Goal: Task Accomplishment & Management: Use online tool/utility

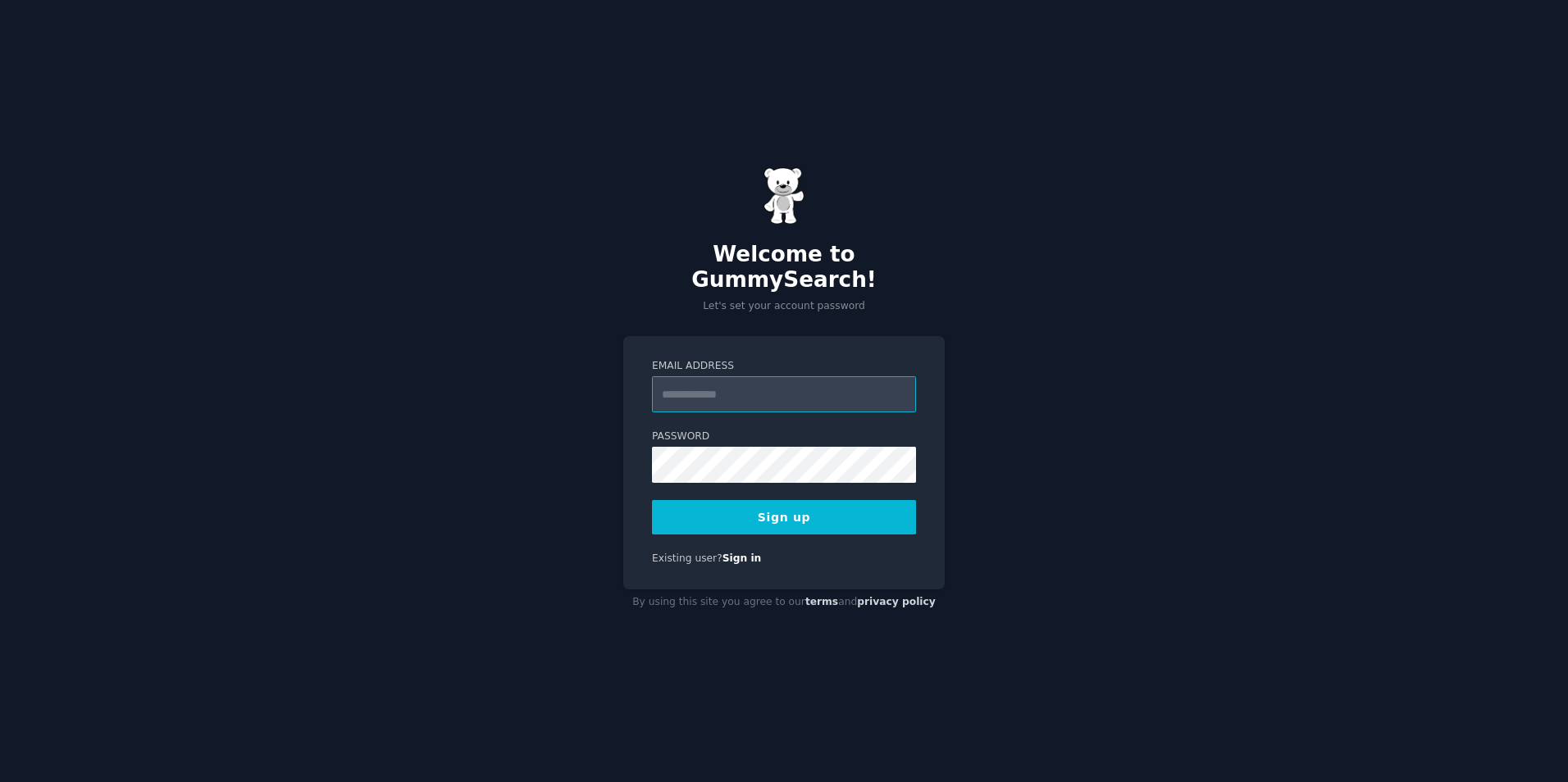
click at [769, 388] on input "Email Address" at bounding box center [784, 395] width 264 height 36
type input "**********"
click at [749, 507] on button "Sign up" at bounding box center [784, 517] width 264 height 35
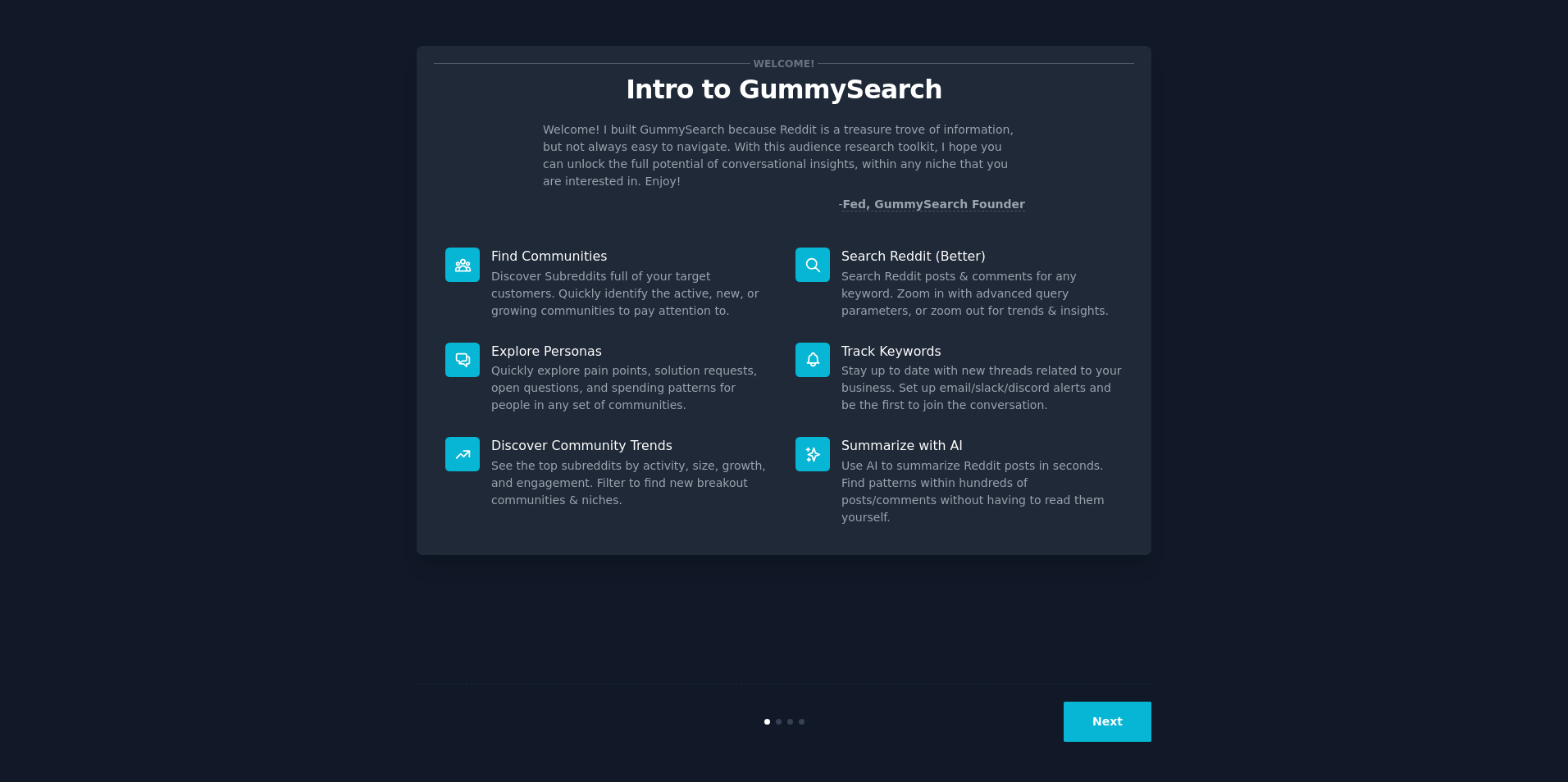
click at [1107, 716] on button "Next" at bounding box center [1108, 722] width 87 height 40
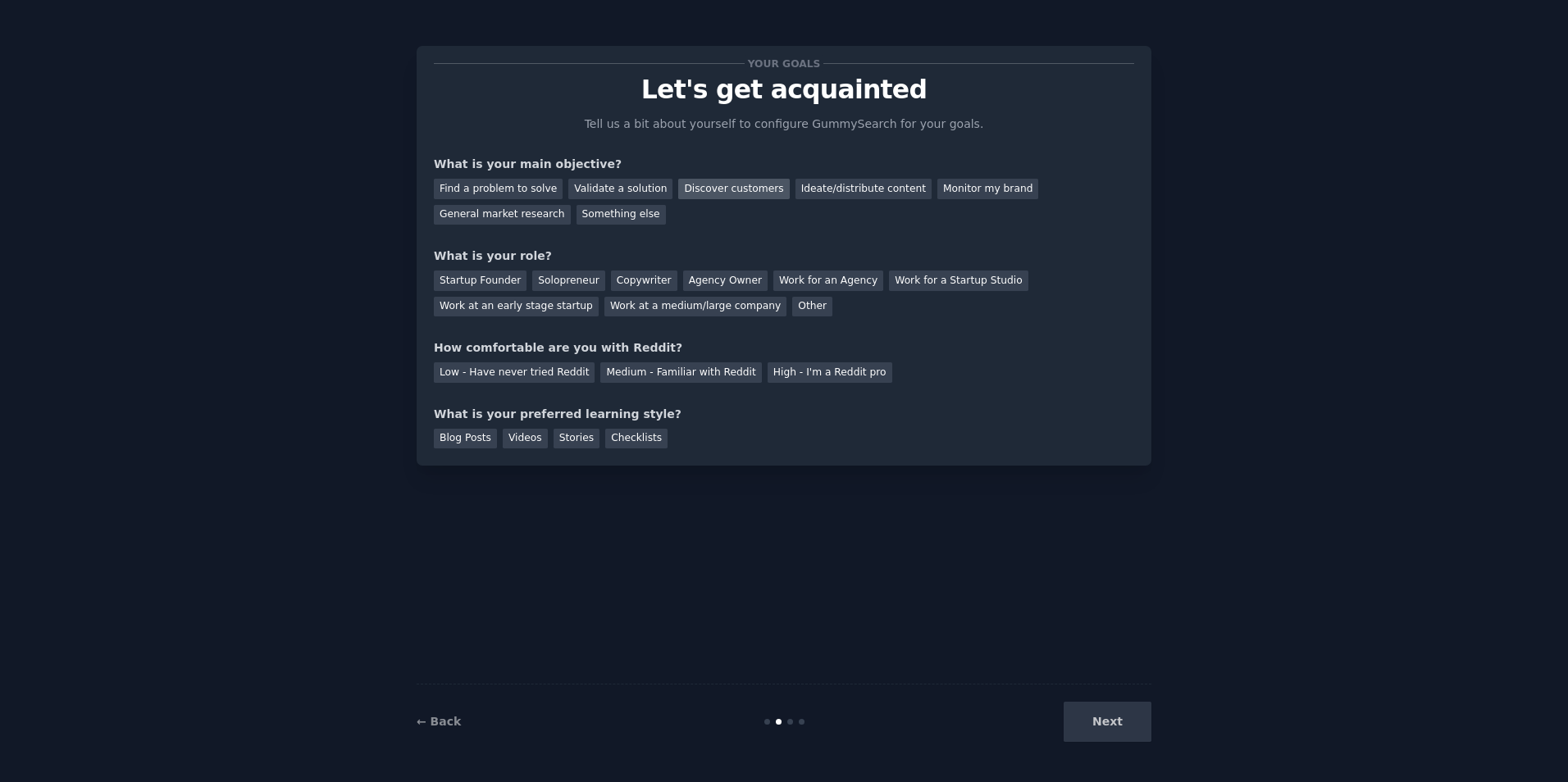
click at [698, 182] on div "Discover customers" at bounding box center [734, 189] width 111 height 21
click at [605, 313] on div "Work at a medium/large company" at bounding box center [696, 306] width 182 height 21
click at [643, 374] on div "Medium - Familiar with Reddit" at bounding box center [680, 373] width 161 height 21
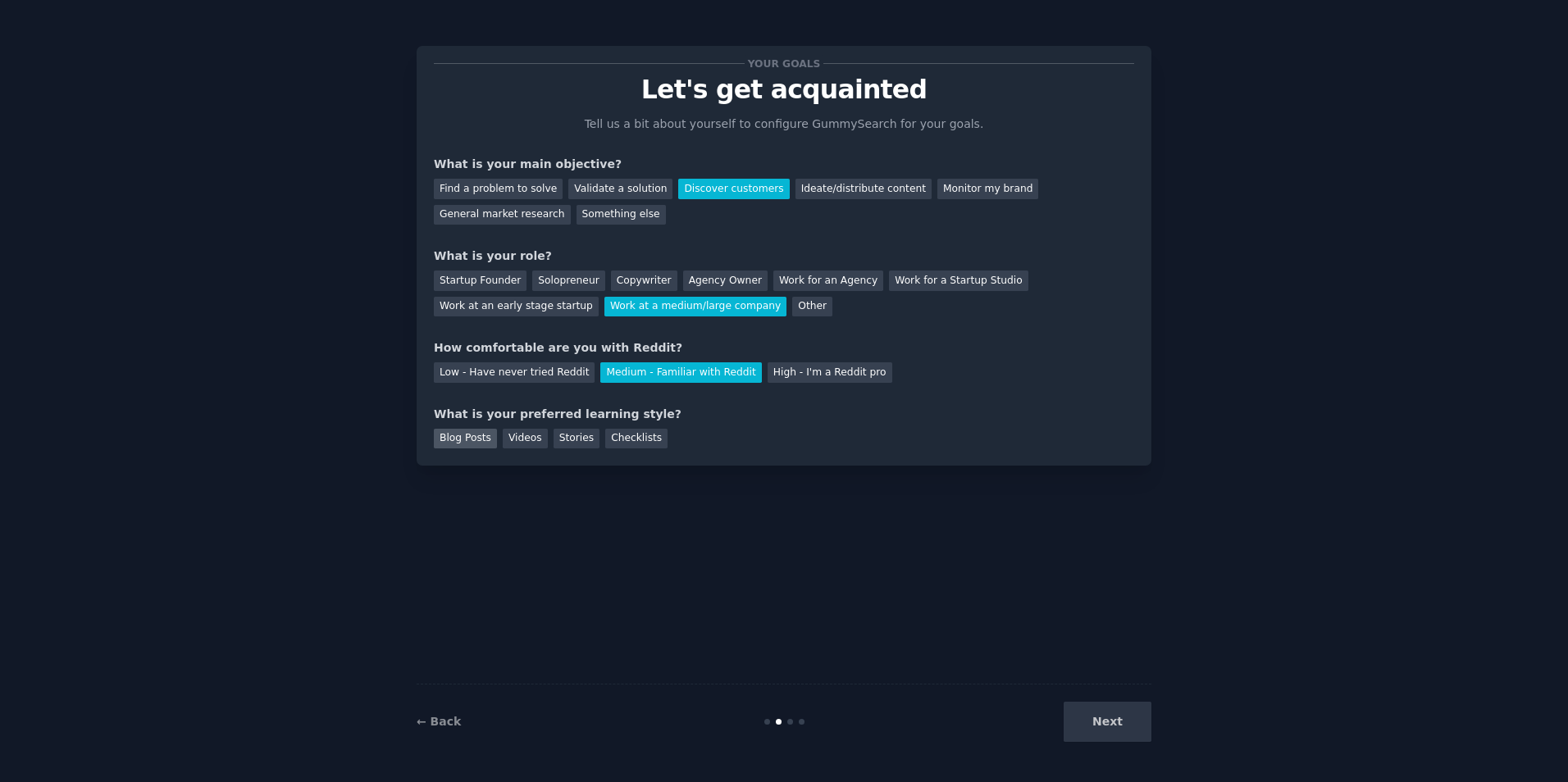
click at [472, 439] on div "Blog Posts" at bounding box center [465, 439] width 63 height 21
click at [1116, 714] on button "Next" at bounding box center [1108, 722] width 87 height 40
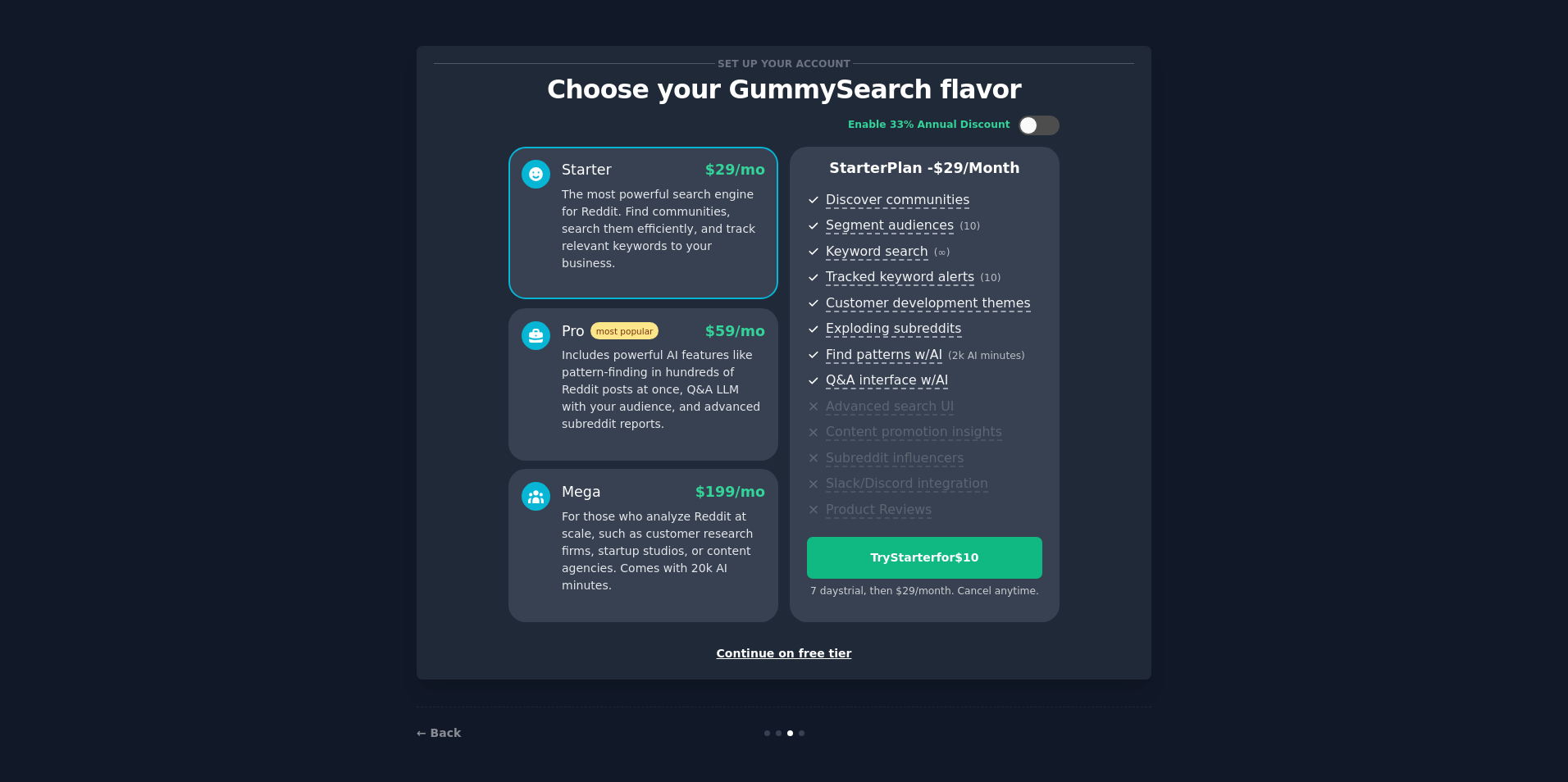
click at [754, 666] on div "Set up your account Choose your GummySearch flavor Enable 33% Annual Discount S…" at bounding box center [784, 362] width 735 height 634
click at [756, 656] on div "Continue on free tier" at bounding box center [784, 654] width 700 height 17
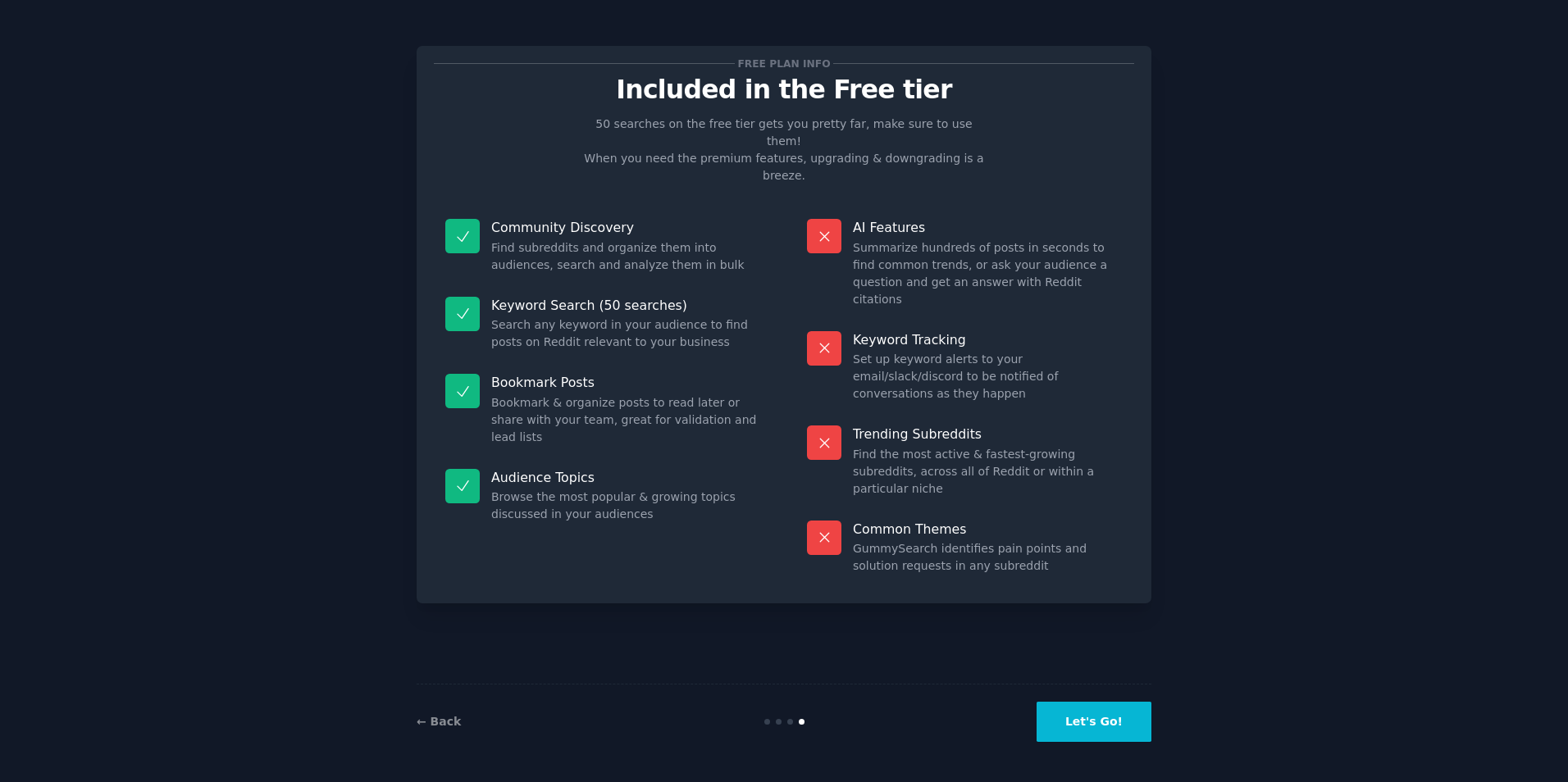
click at [1091, 722] on button "Let's Go!" at bounding box center [1094, 722] width 115 height 40
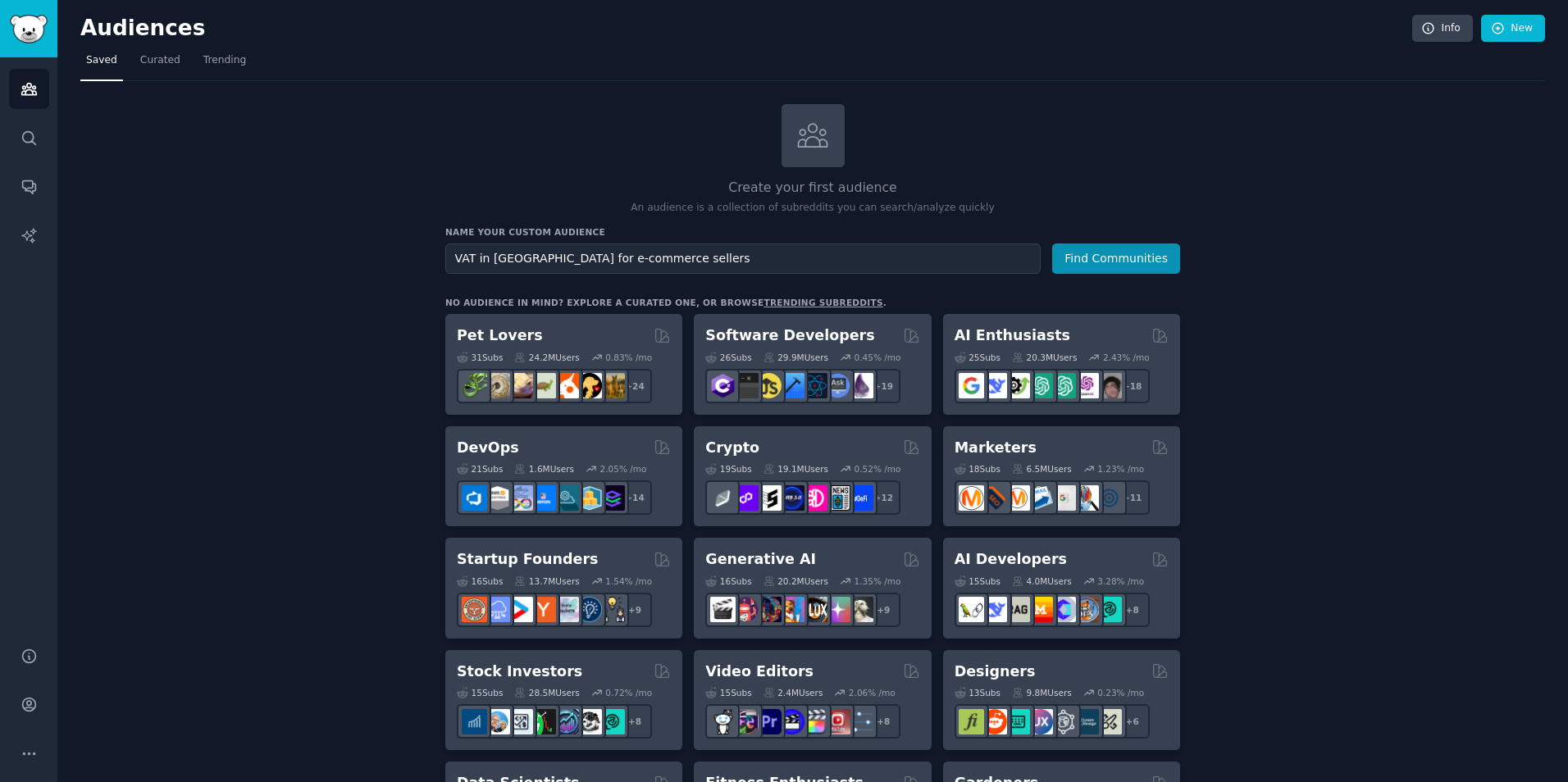
drag, startPoint x: 473, startPoint y: 256, endPoint x: 524, endPoint y: 256, distance: 51.0
click at [524, 256] on input "VAT in [GEOGRAPHIC_DATA] for e-commerce sellers" at bounding box center [743, 258] width 596 height 30
type input "VAT for e-commerce sellers"
click at [1133, 260] on button "Find Communities" at bounding box center [1116, 258] width 128 height 30
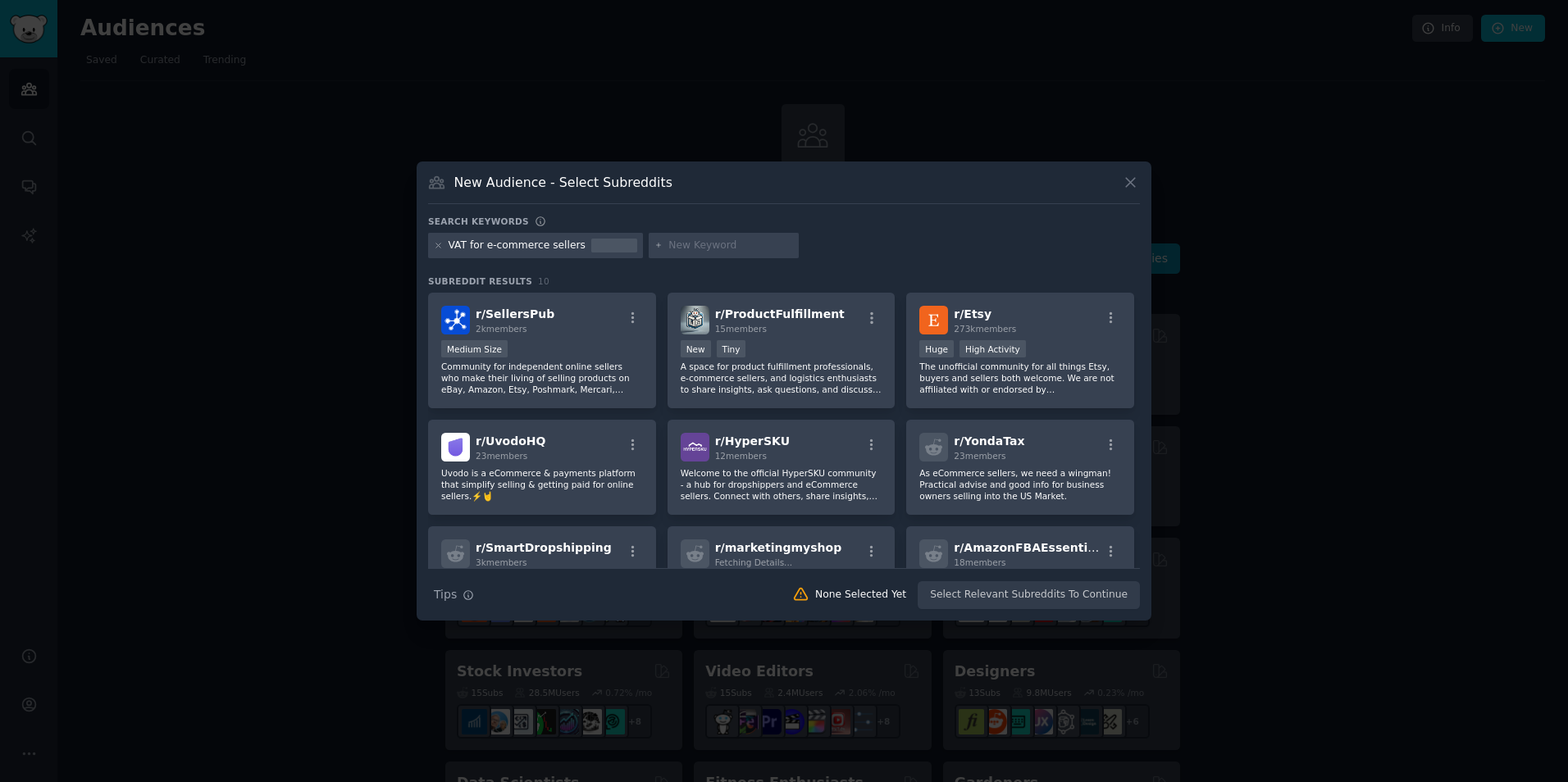
click at [681, 246] on input "text" at bounding box center [730, 246] width 125 height 15
type input "VAT e-commerce"
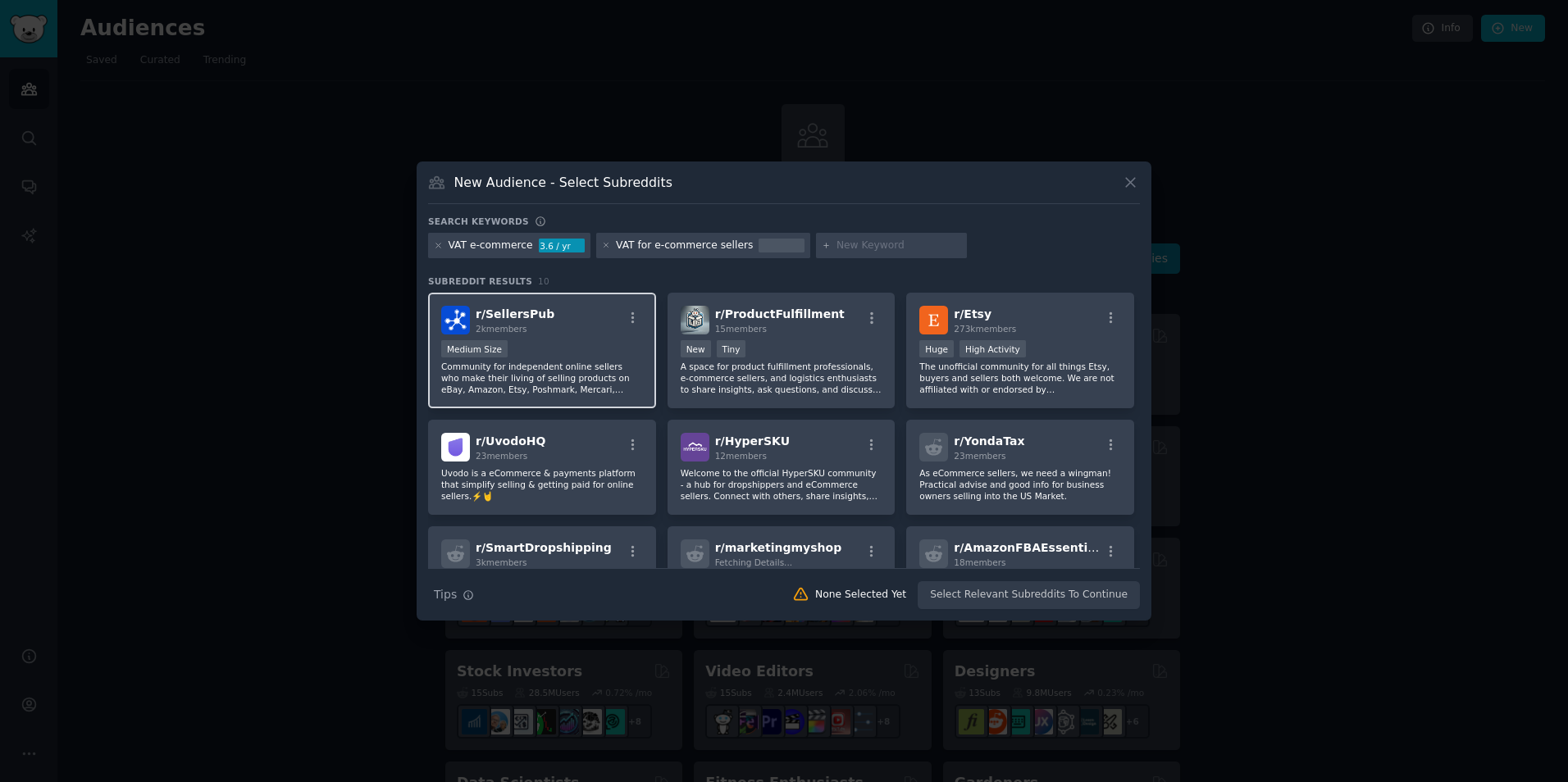
click at [542, 328] on div "r/ SellersPub 2k members" at bounding box center [542, 320] width 202 height 29
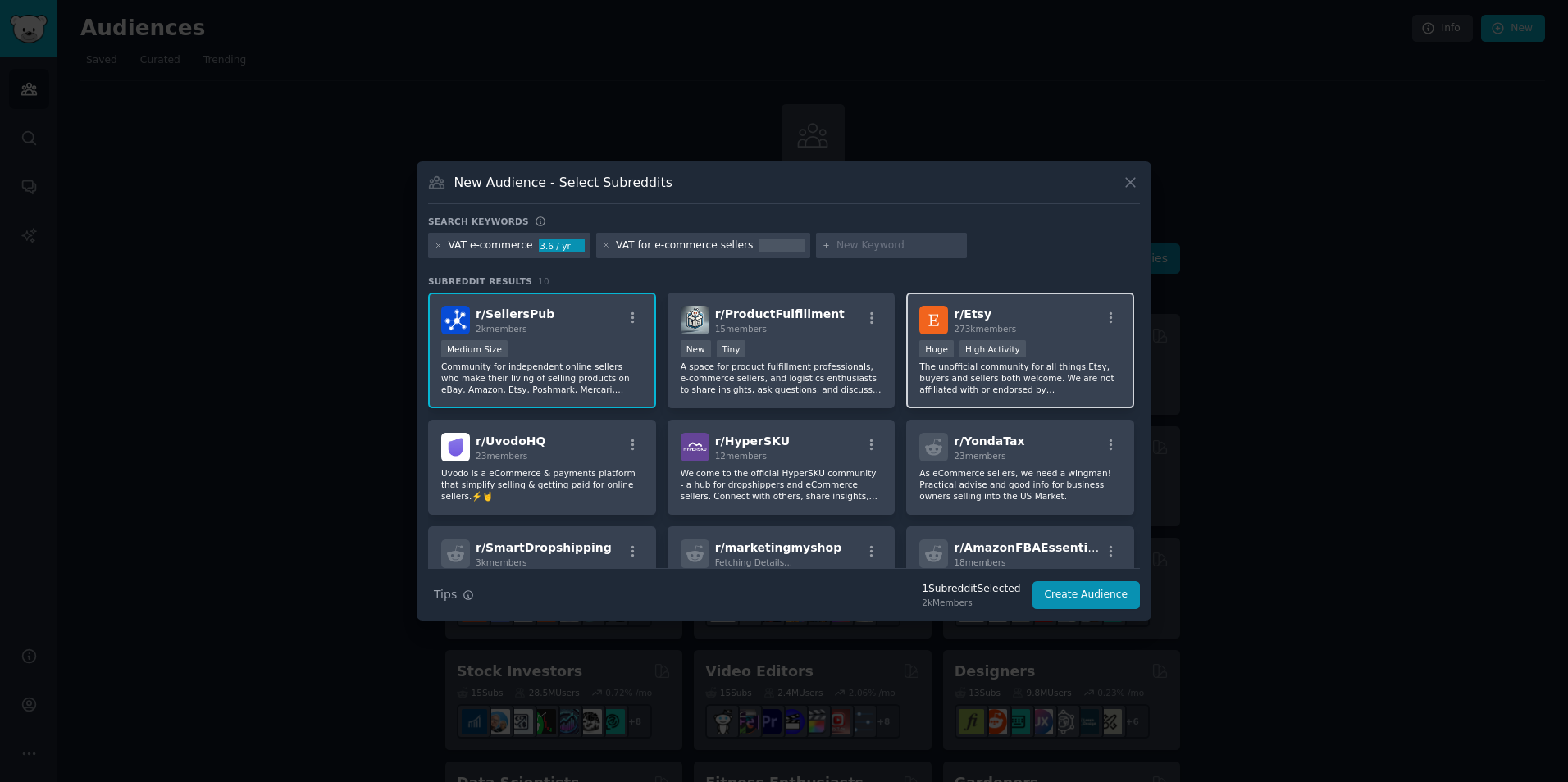
click at [1056, 326] on div "r/ Etsy 273k members" at bounding box center [1020, 320] width 202 height 29
click at [1073, 591] on button "Create Audience" at bounding box center [1086, 595] width 108 height 28
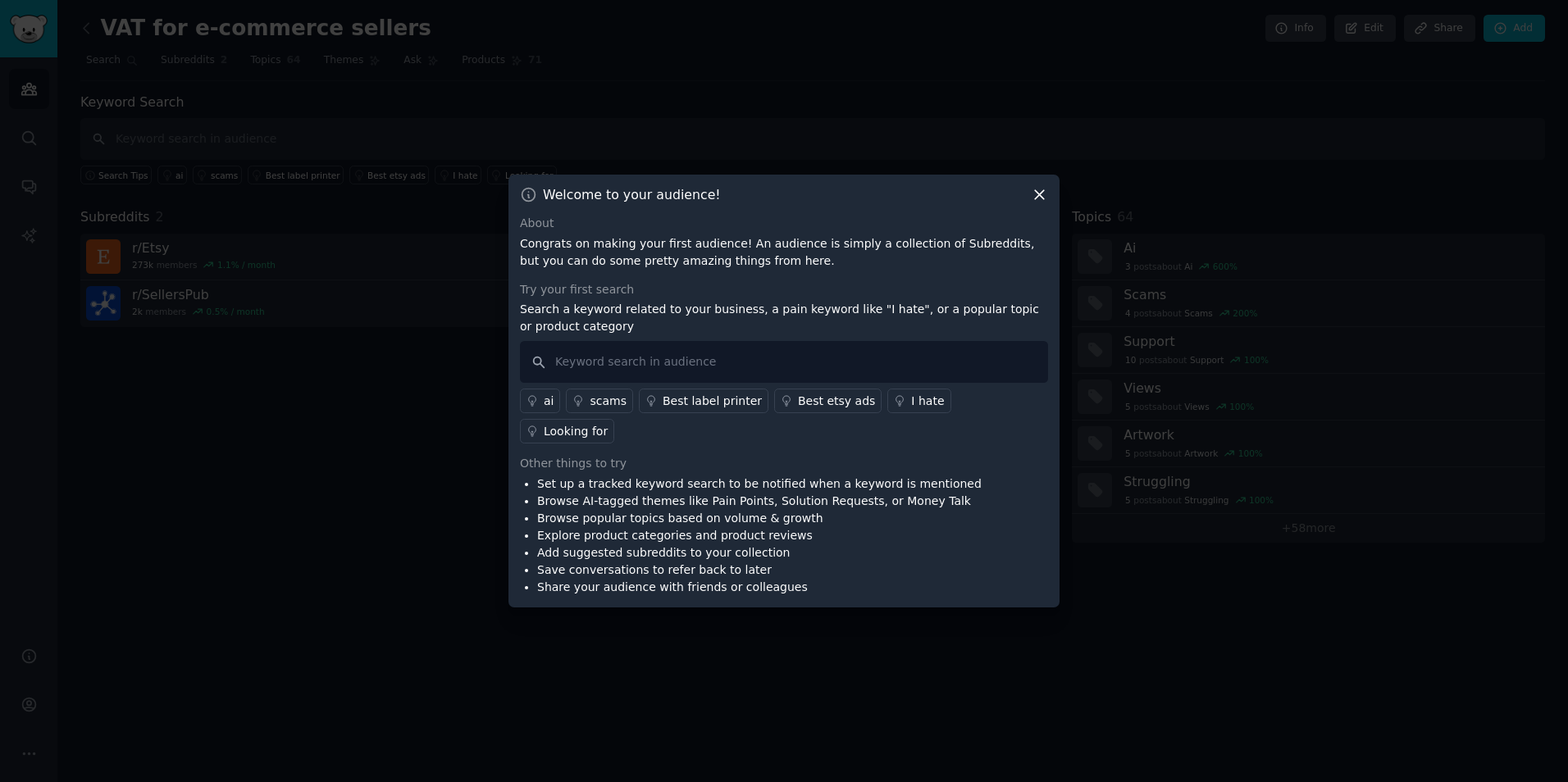
click at [1040, 200] on icon at bounding box center [1040, 196] width 9 height 9
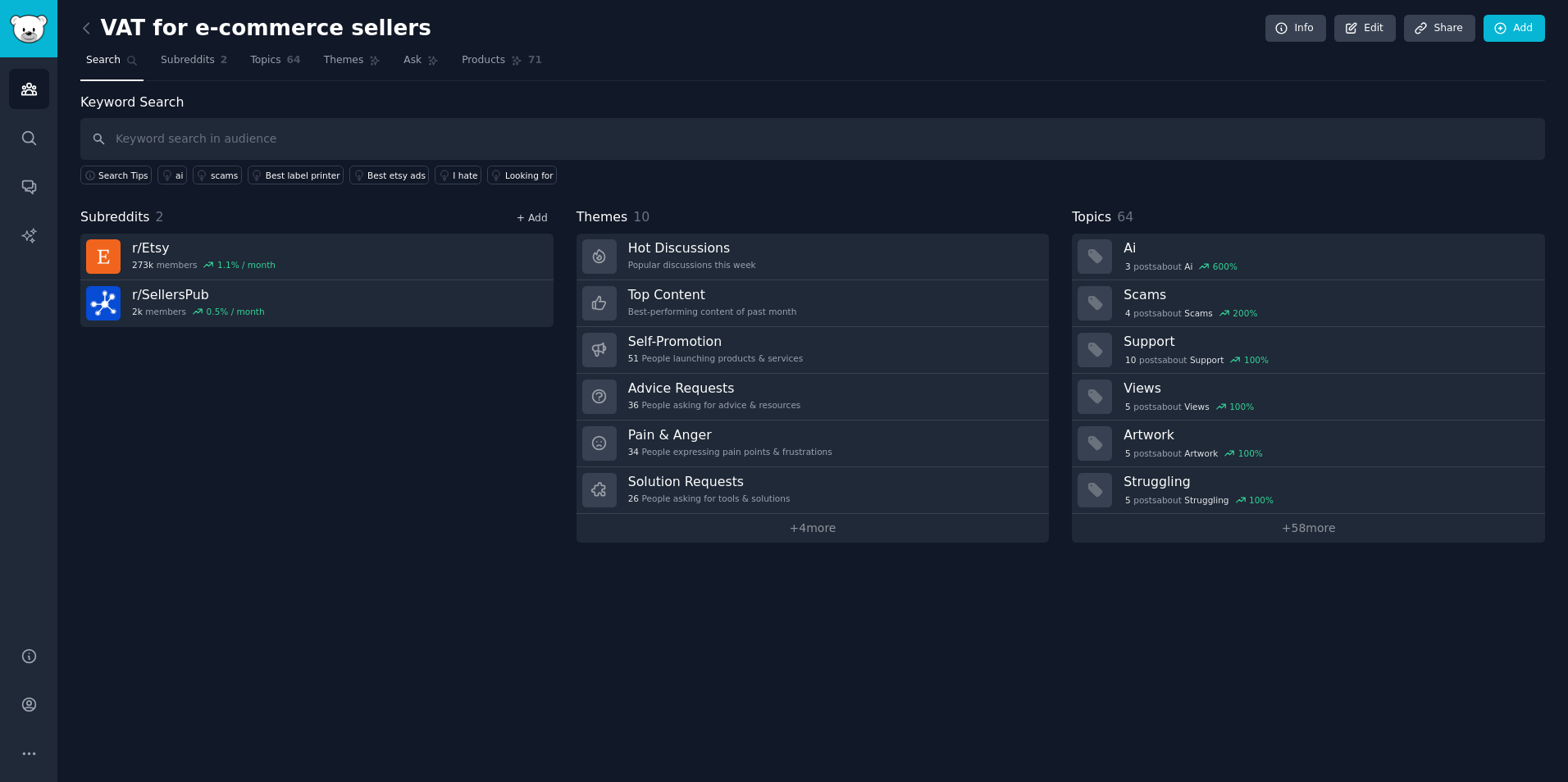
click at [529, 213] on link "+ Add" at bounding box center [532, 218] width 31 height 12
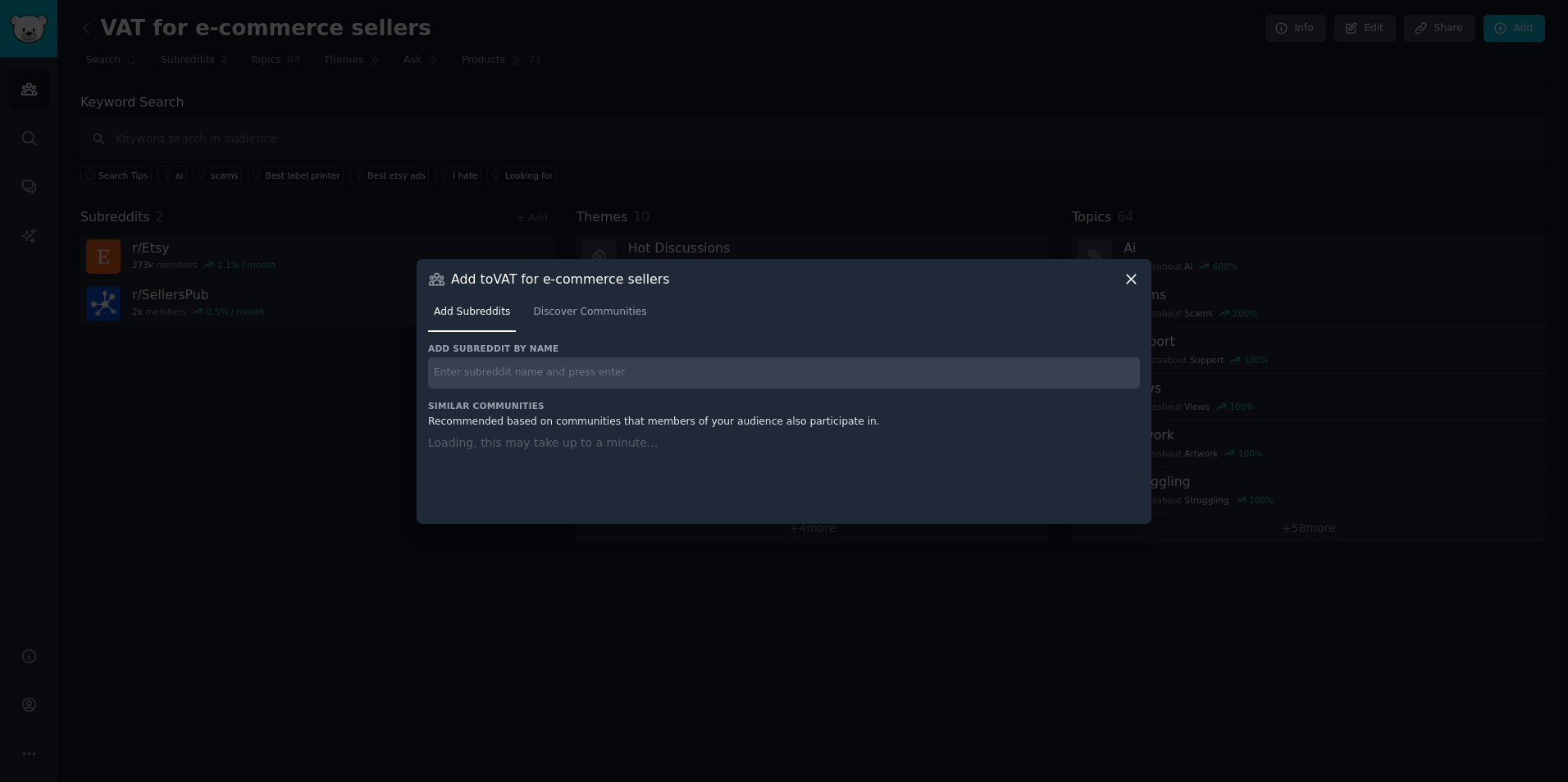
click at [518, 372] on input "text" at bounding box center [784, 373] width 712 height 32
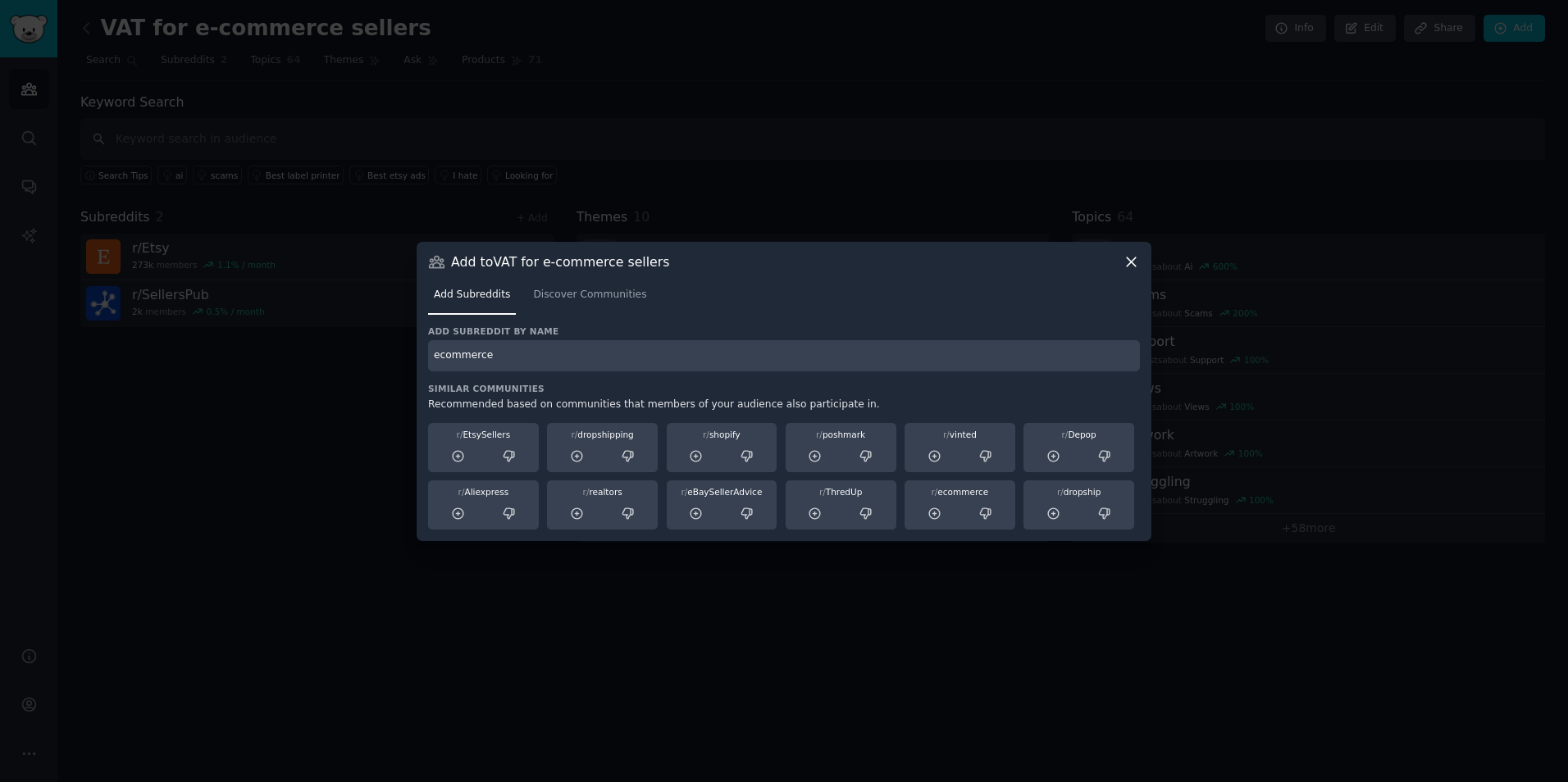
type input "ecommerce"
click at [587, 305] on link "Discover Communities" at bounding box center [589, 298] width 125 height 34
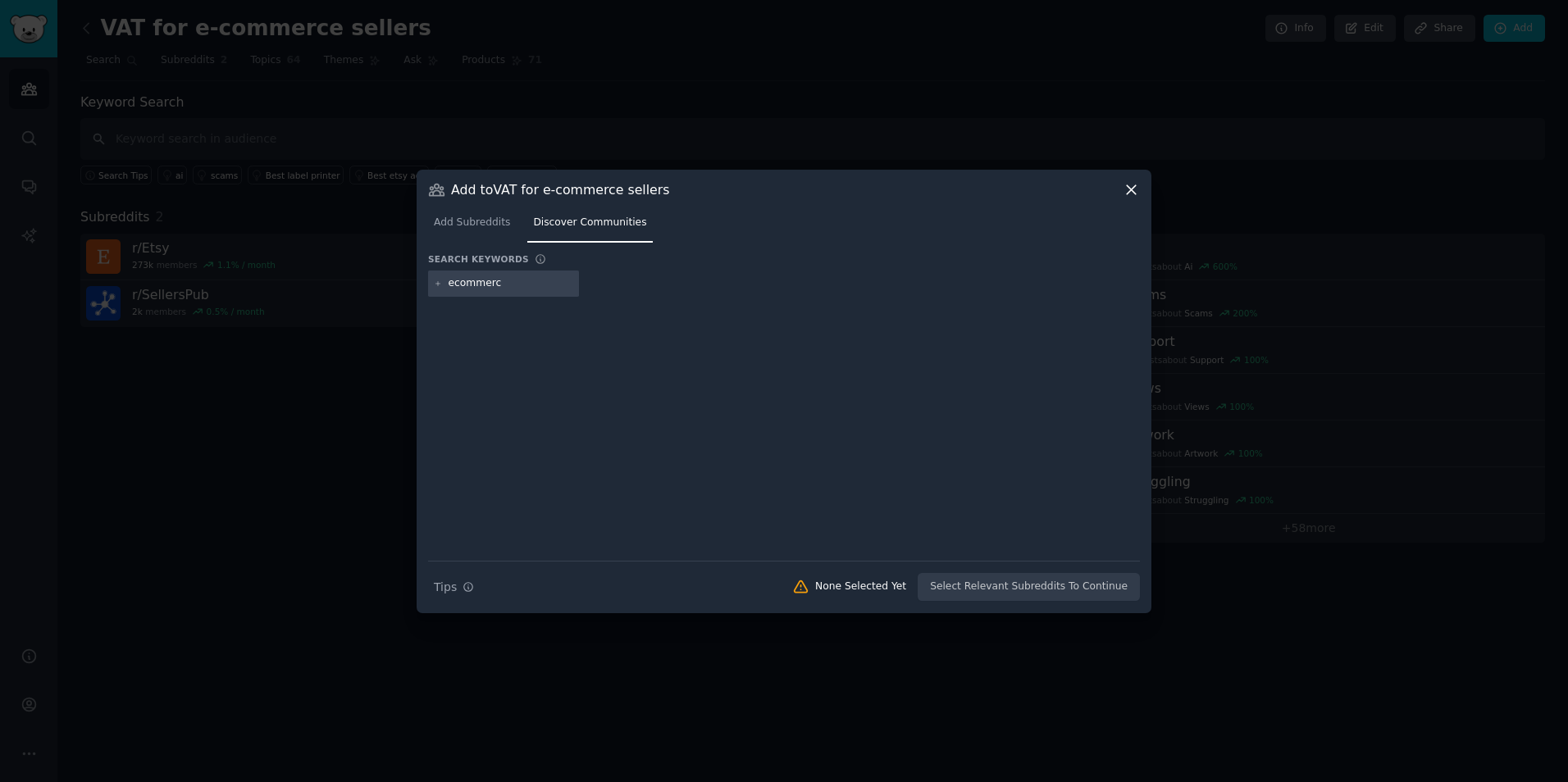
type input "ecommerce"
click at [977, 588] on div "Search Tips Tips None Selected Yet Select Relevant Subreddits To Continue" at bounding box center [784, 581] width 712 height 41
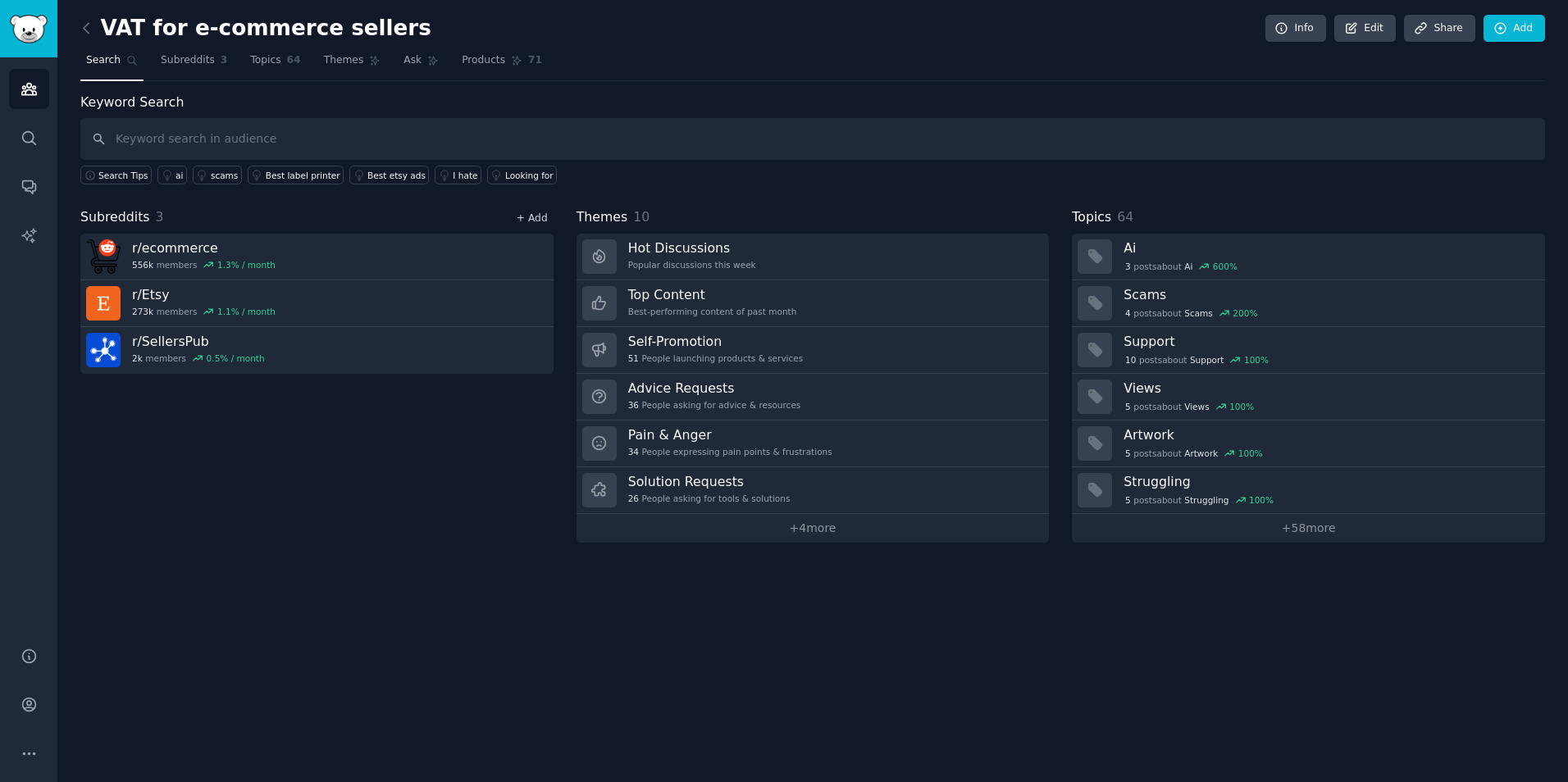
click at [541, 221] on link "+ Add" at bounding box center [532, 218] width 31 height 12
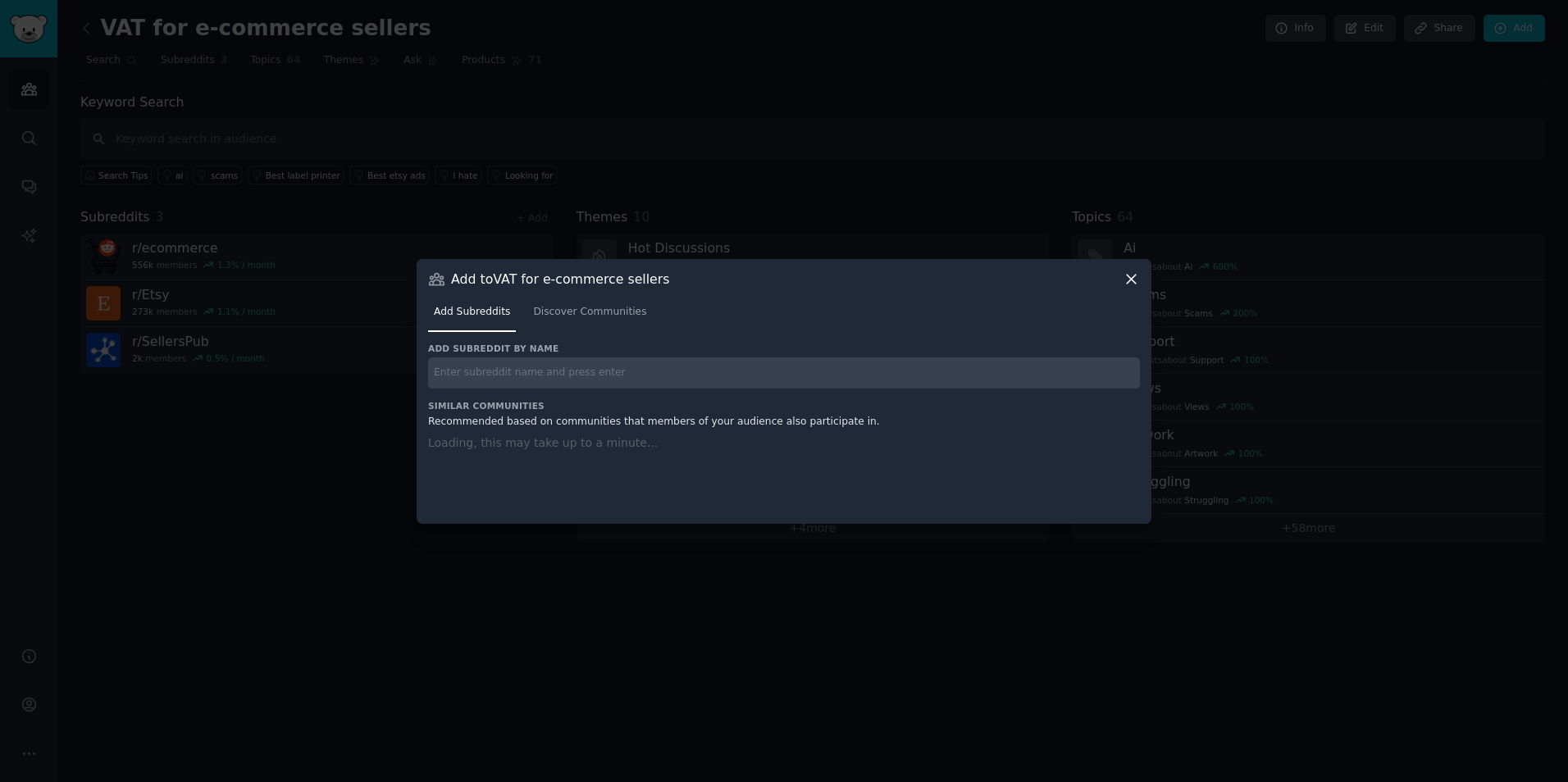
click at [578, 366] on input "text" at bounding box center [784, 373] width 712 height 32
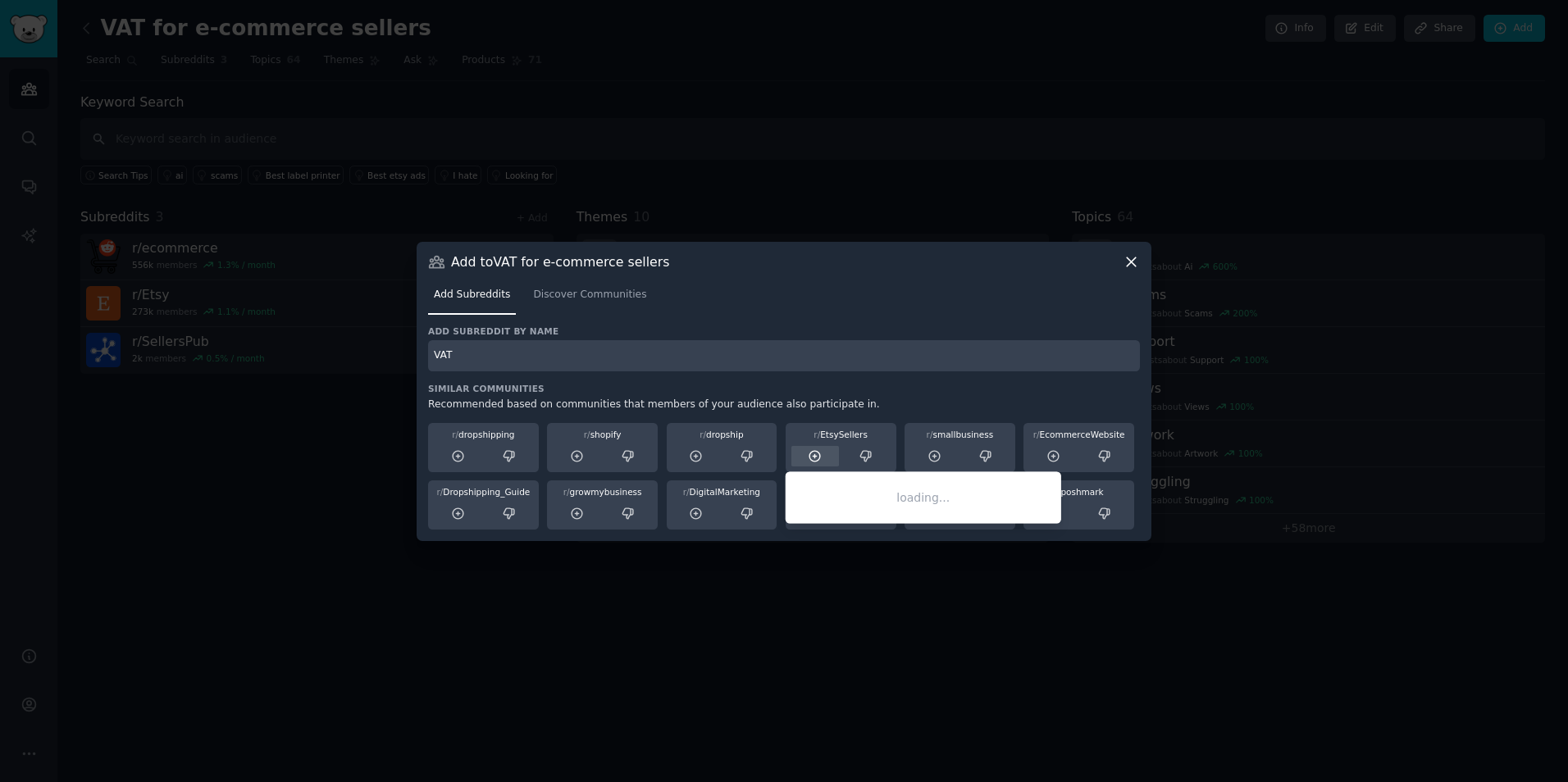
click at [814, 462] on icon at bounding box center [816, 456] width 11 height 11
click at [814, 460] on icon at bounding box center [815, 456] width 15 height 15
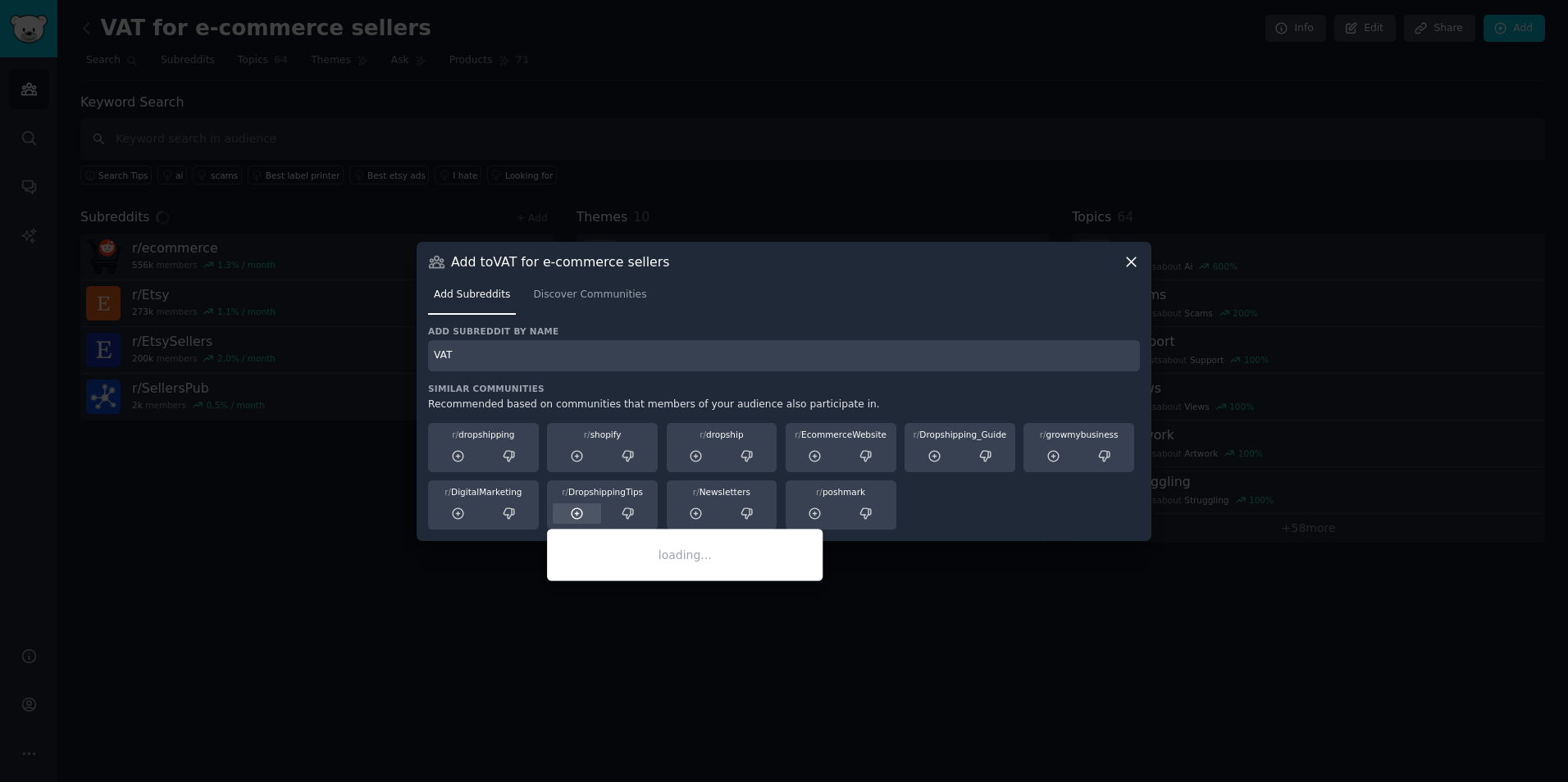
click at [576, 506] on icon at bounding box center [578, 514] width 15 height 15
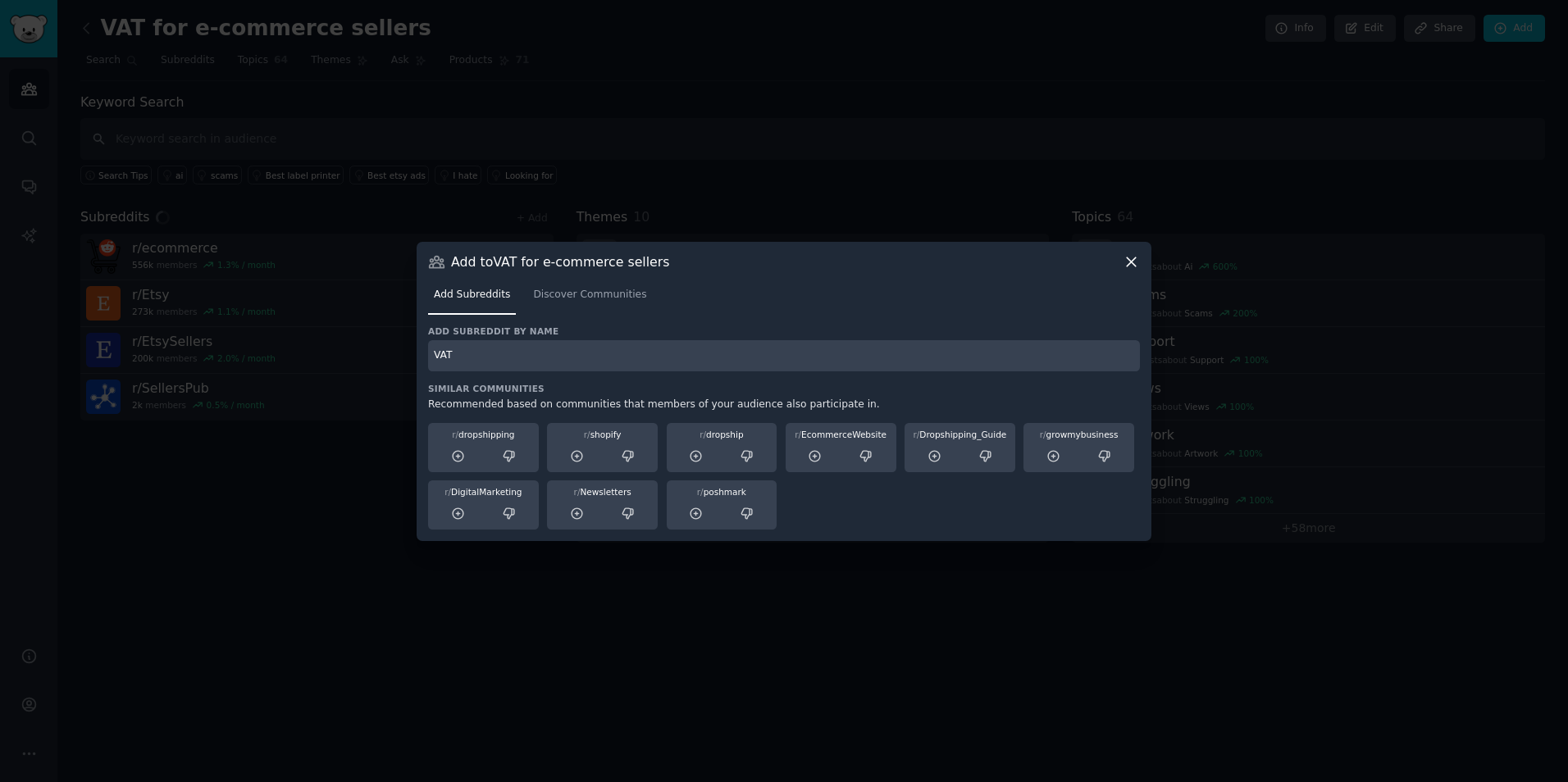
click at [499, 356] on input "VAT" at bounding box center [784, 356] width 712 height 32
type input "tax"
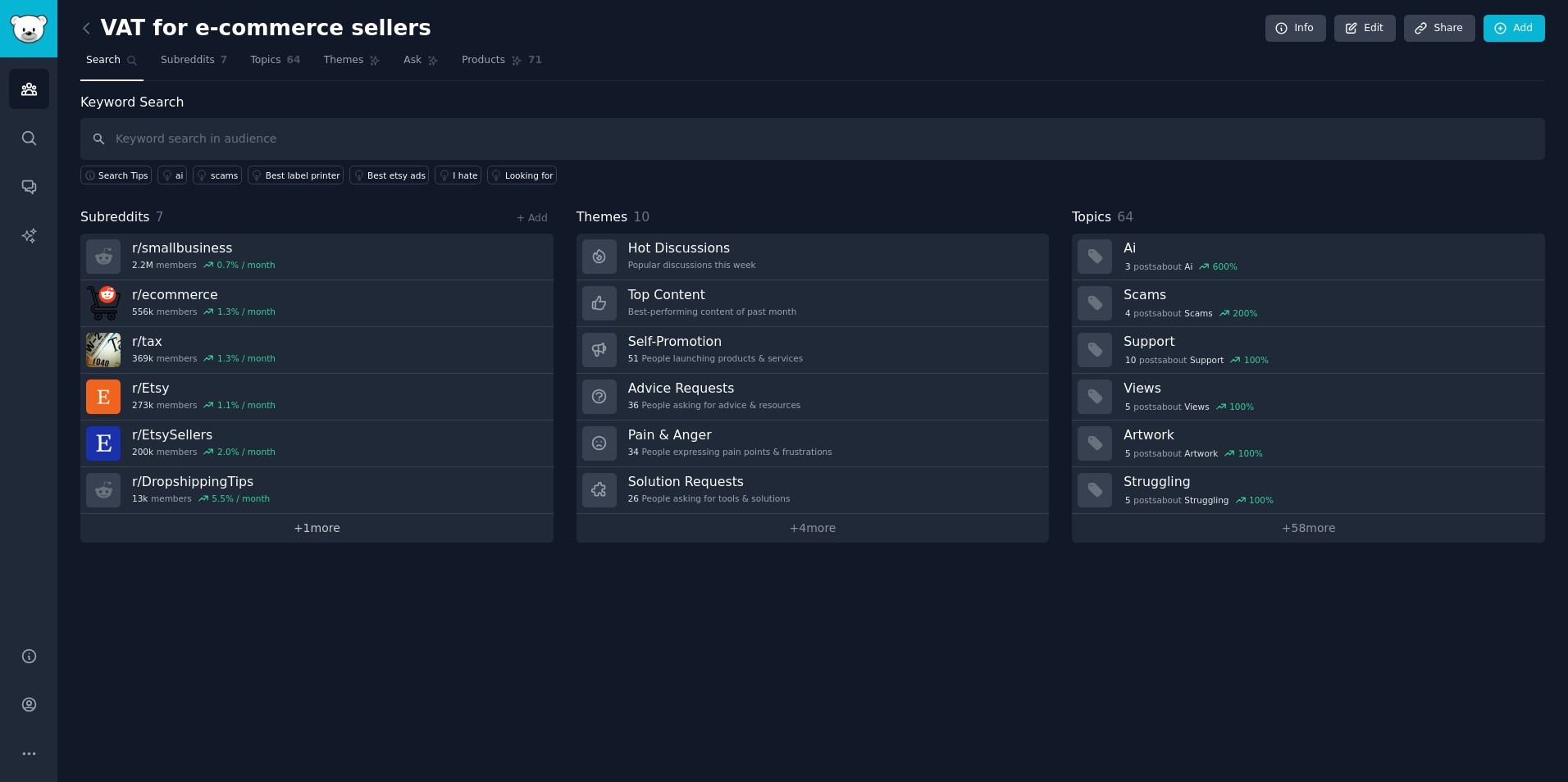
click at [305, 519] on link "+ 1 more" at bounding box center [317, 528] width 473 height 29
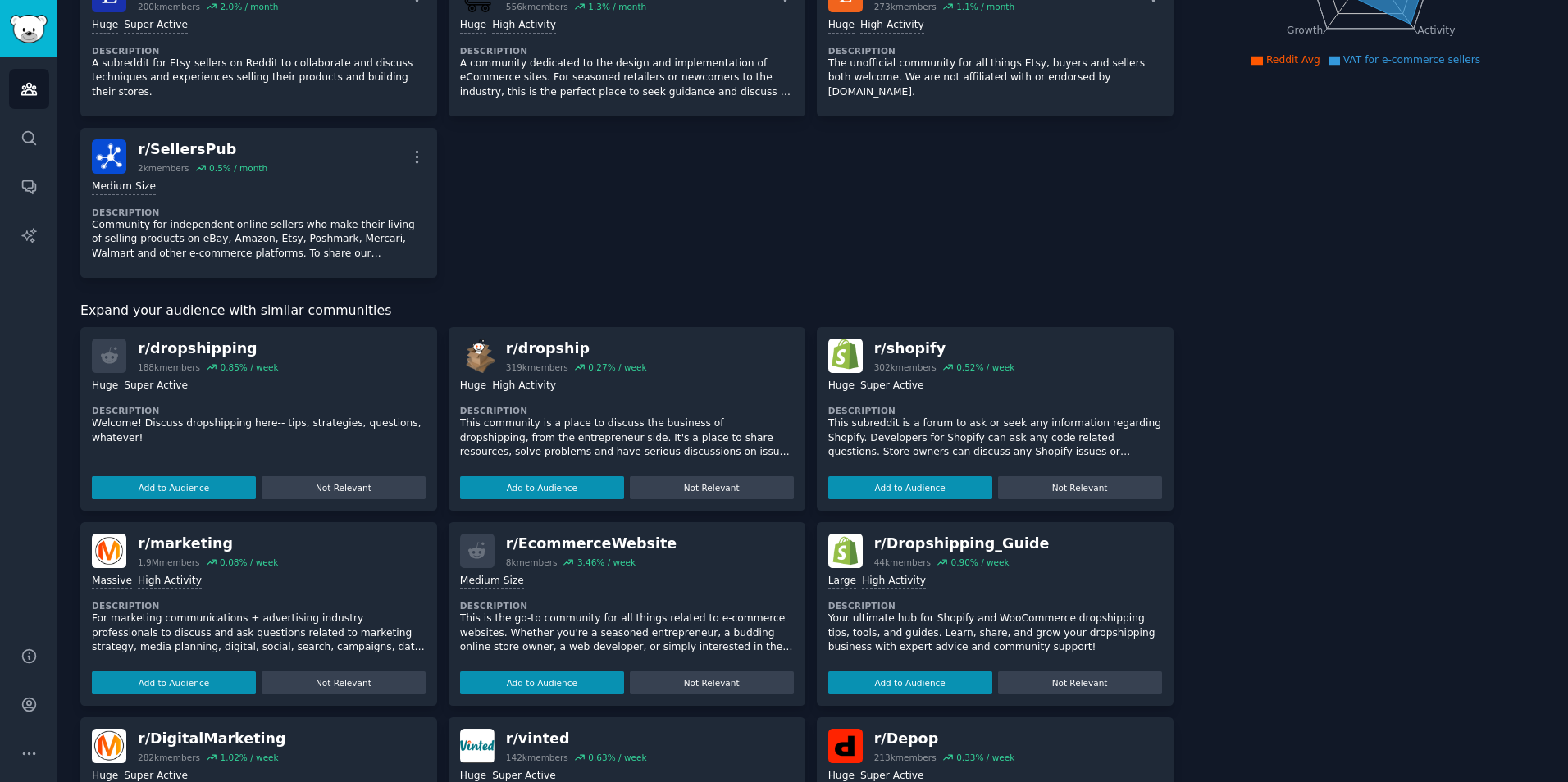
scroll to position [410, 0]
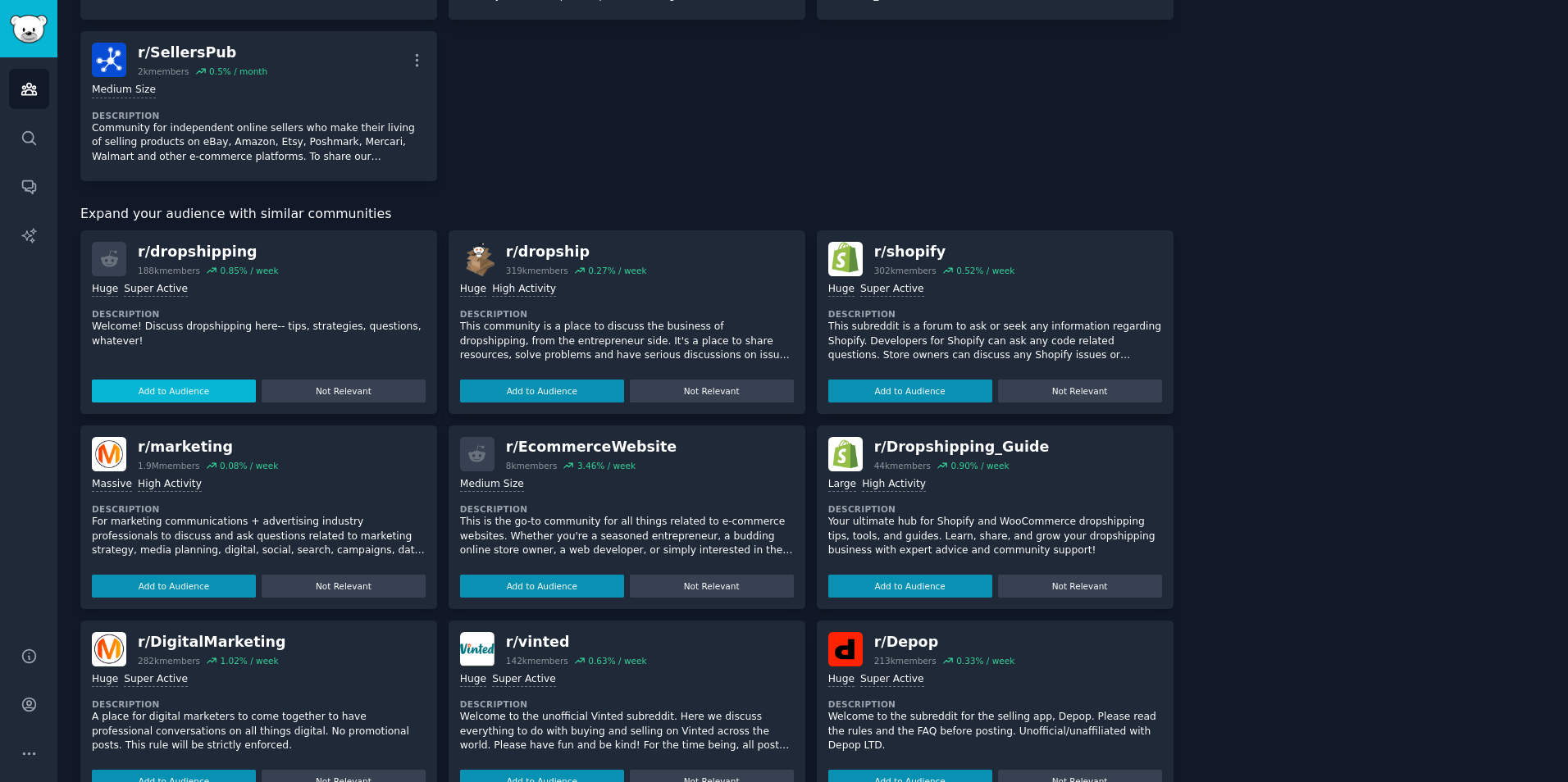
click at [213, 386] on button "Add to Audience" at bounding box center [174, 391] width 164 height 23
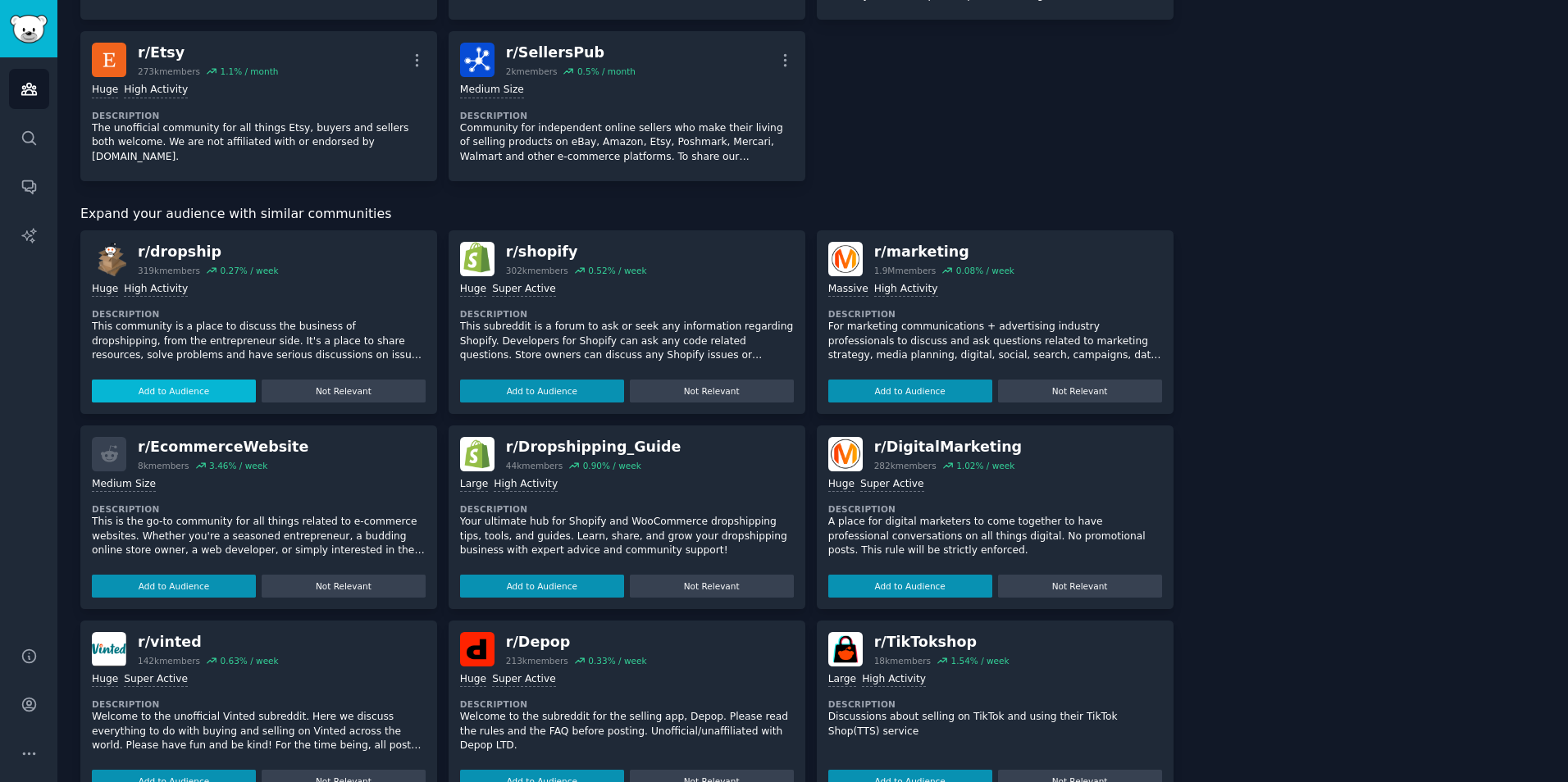
click at [195, 386] on button "Add to Audience" at bounding box center [174, 391] width 164 height 23
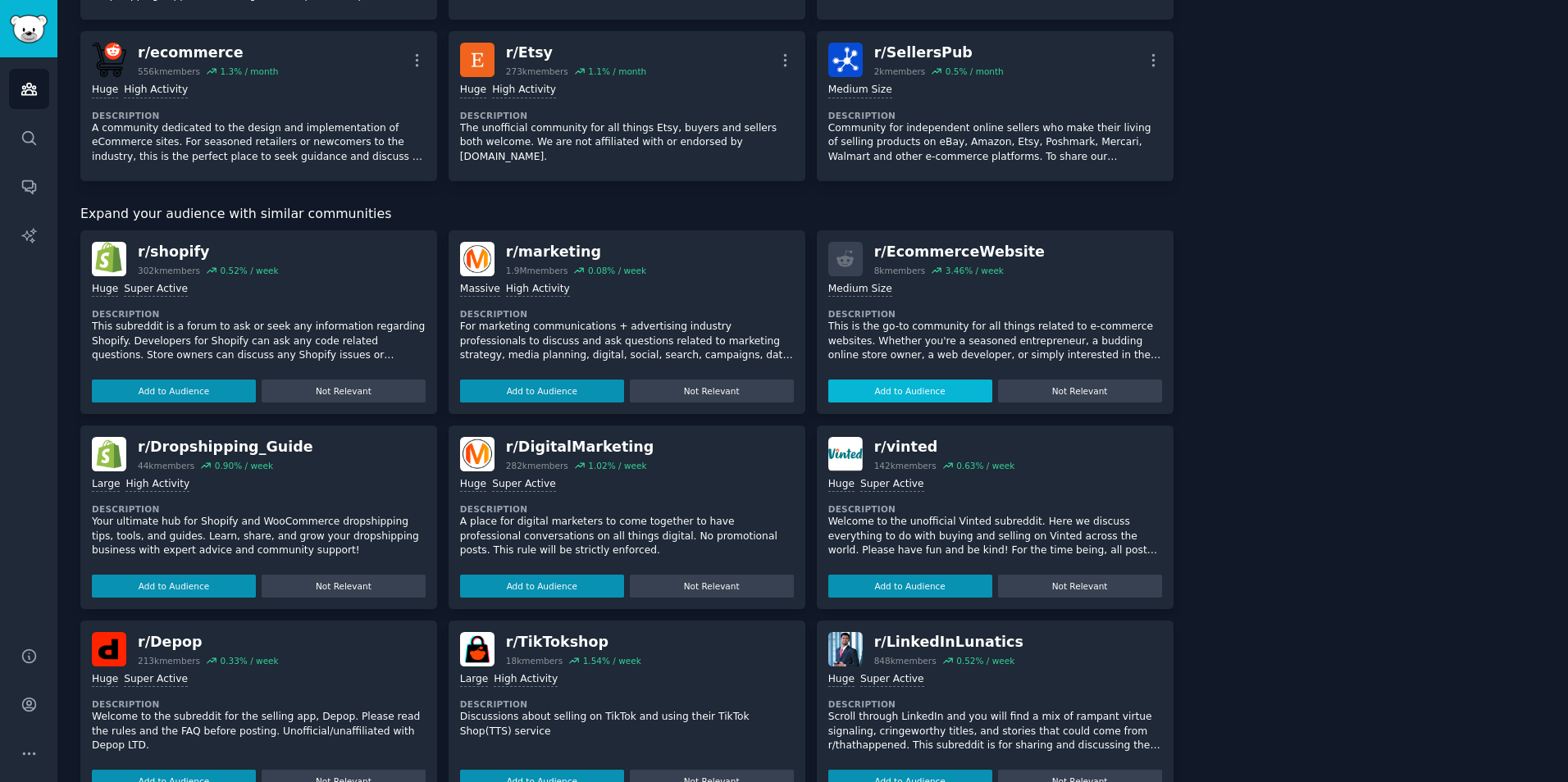
click at [880, 386] on button "Add to Audience" at bounding box center [910, 391] width 164 height 23
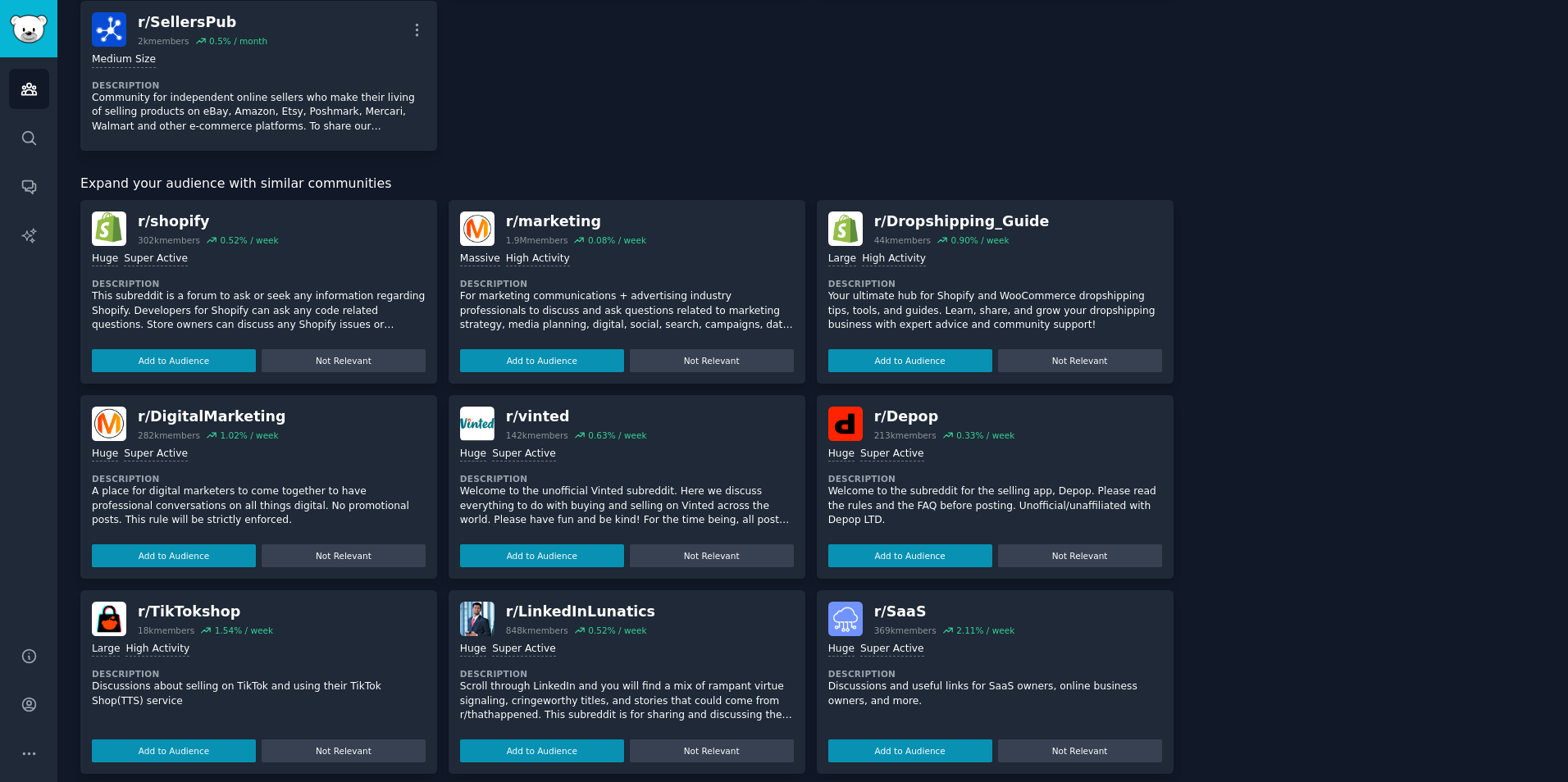
scroll to position [617, 0]
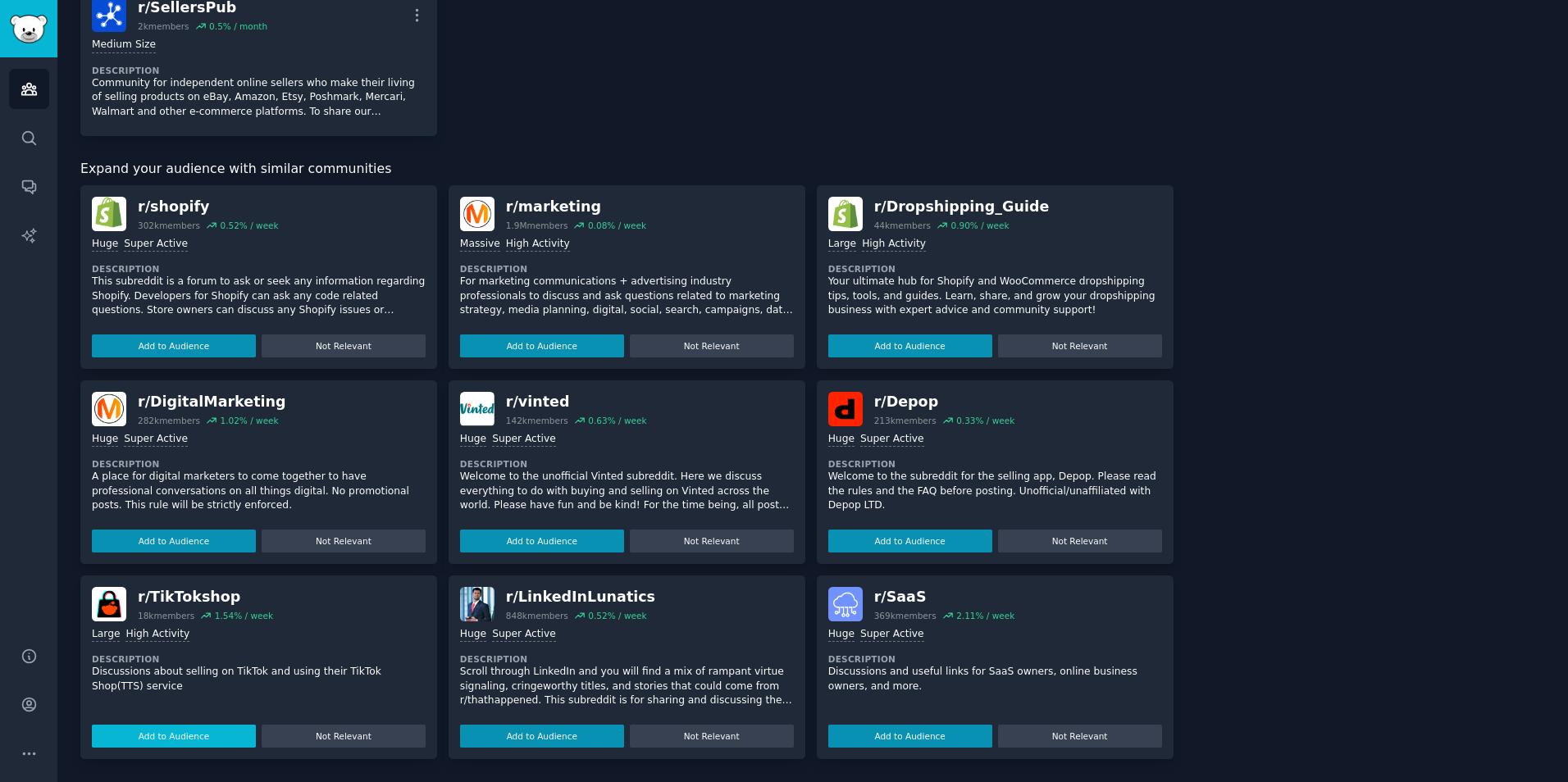
click at [205, 738] on button "Add to Audience" at bounding box center [174, 736] width 164 height 23
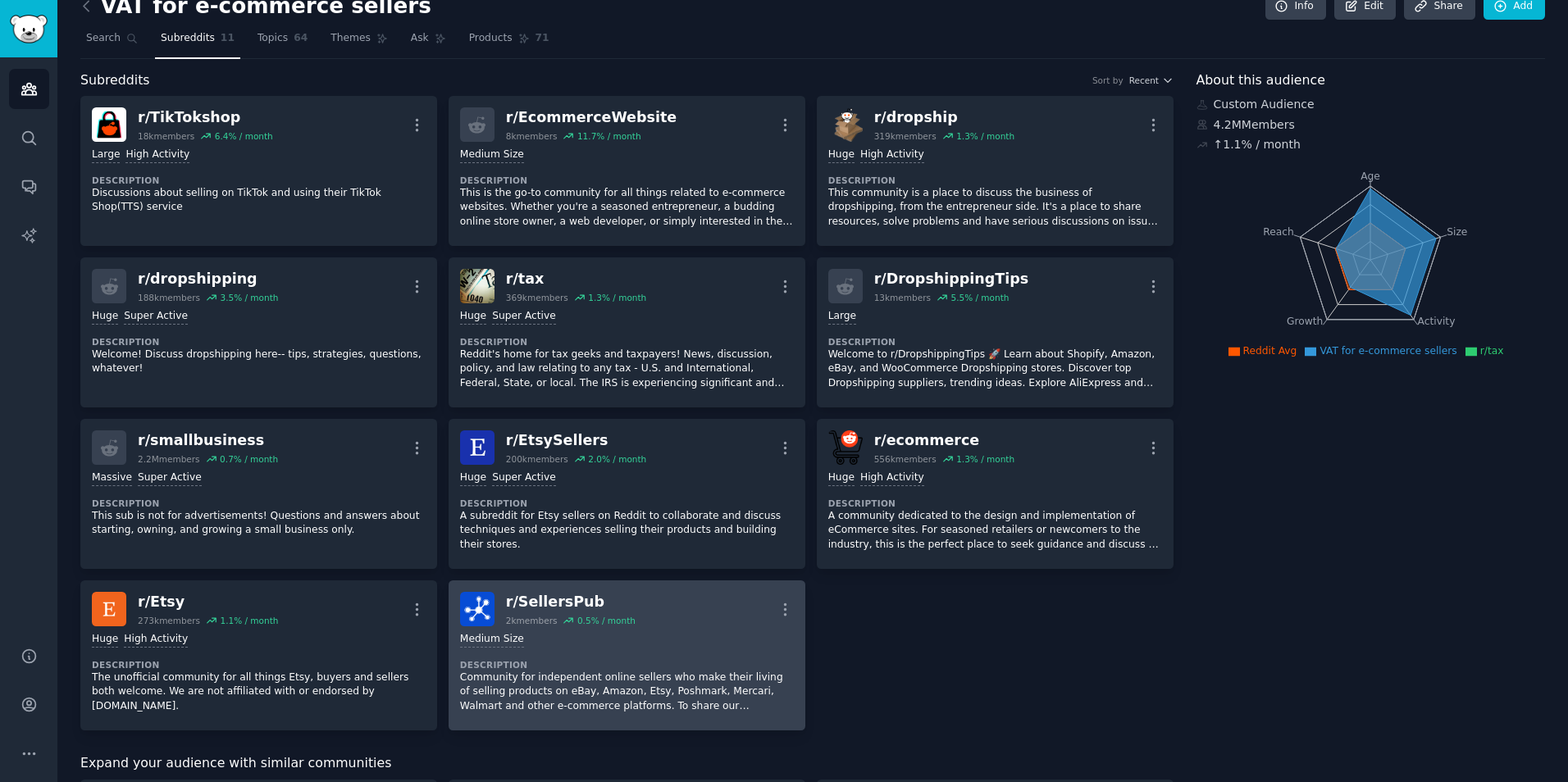
scroll to position [0, 0]
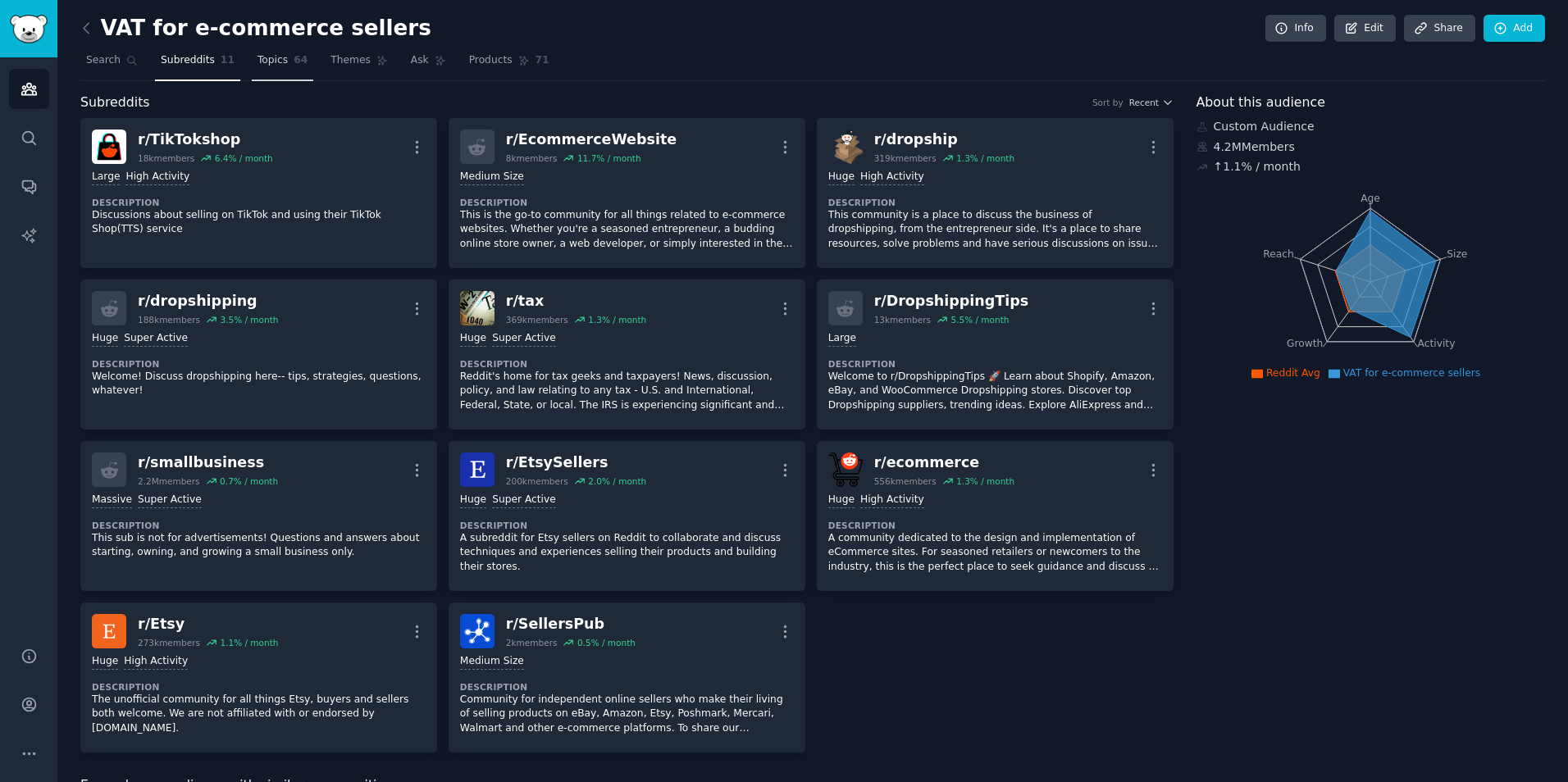
click at [257, 60] on span "Topics" at bounding box center [272, 61] width 30 height 15
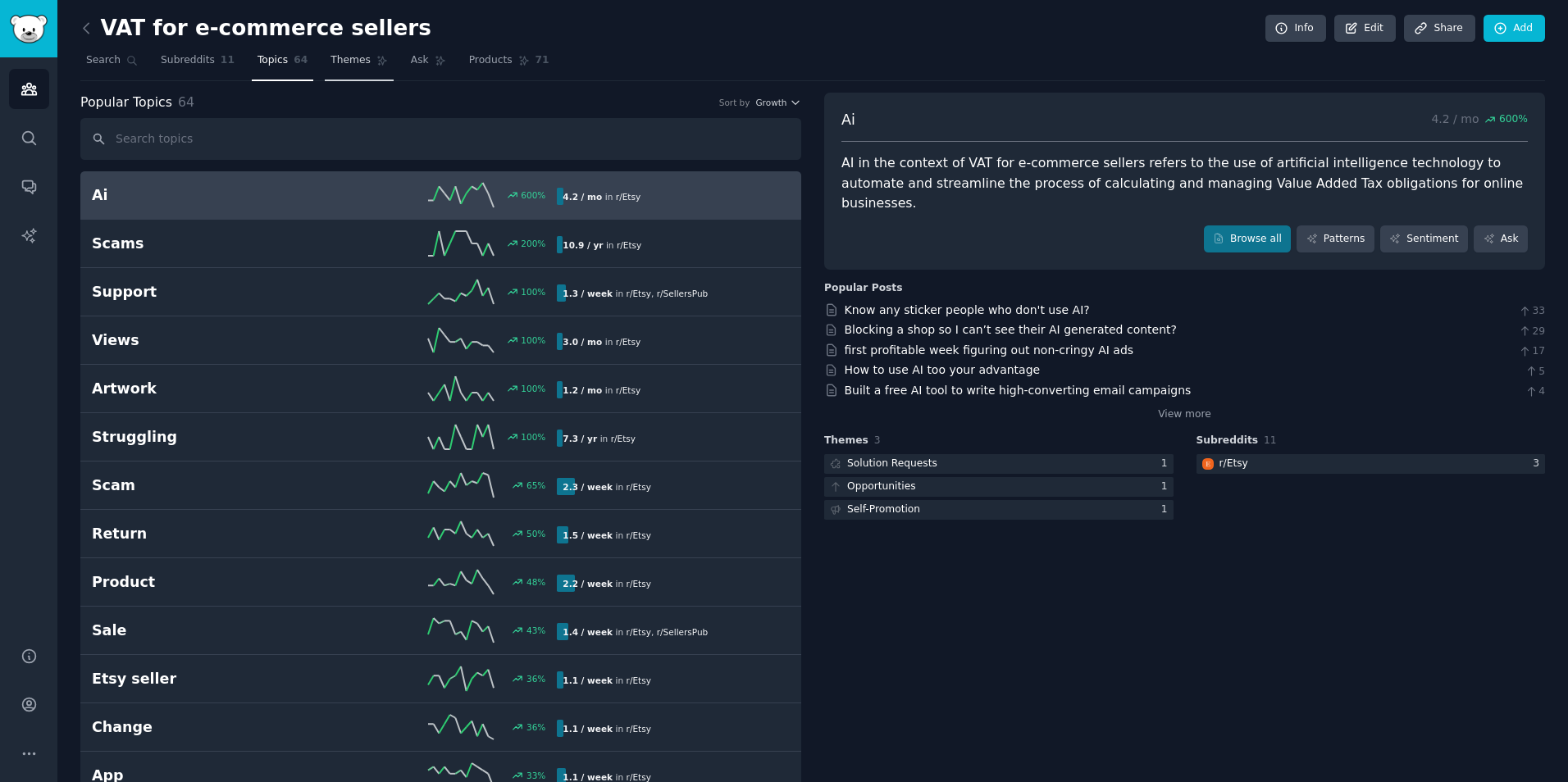
click at [338, 56] on span "Themes" at bounding box center [350, 61] width 40 height 15
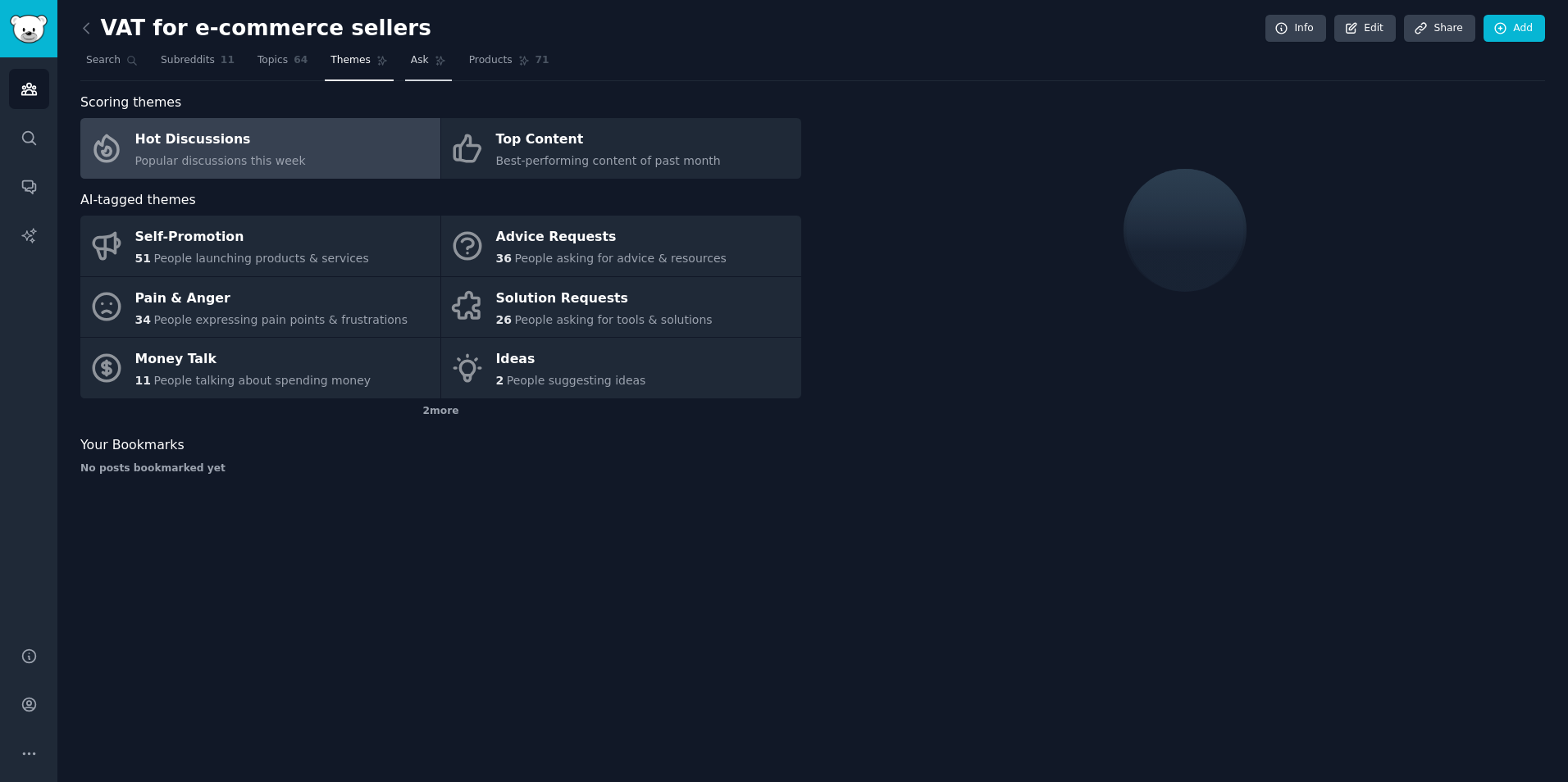
click at [405, 56] on link "Ask" at bounding box center [427, 64] width 46 height 34
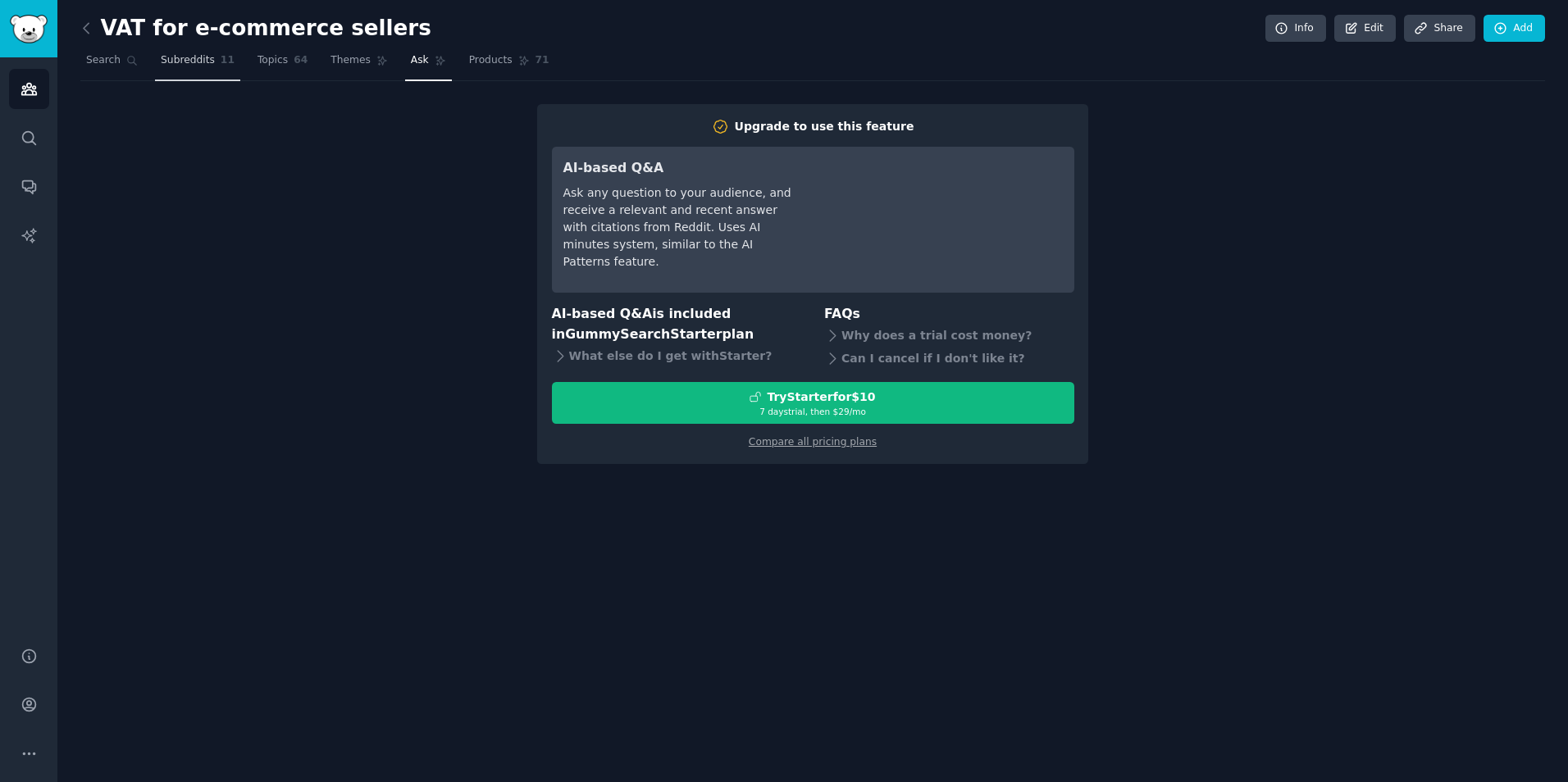
click at [181, 73] on link "Subreddits 11" at bounding box center [197, 64] width 85 height 34
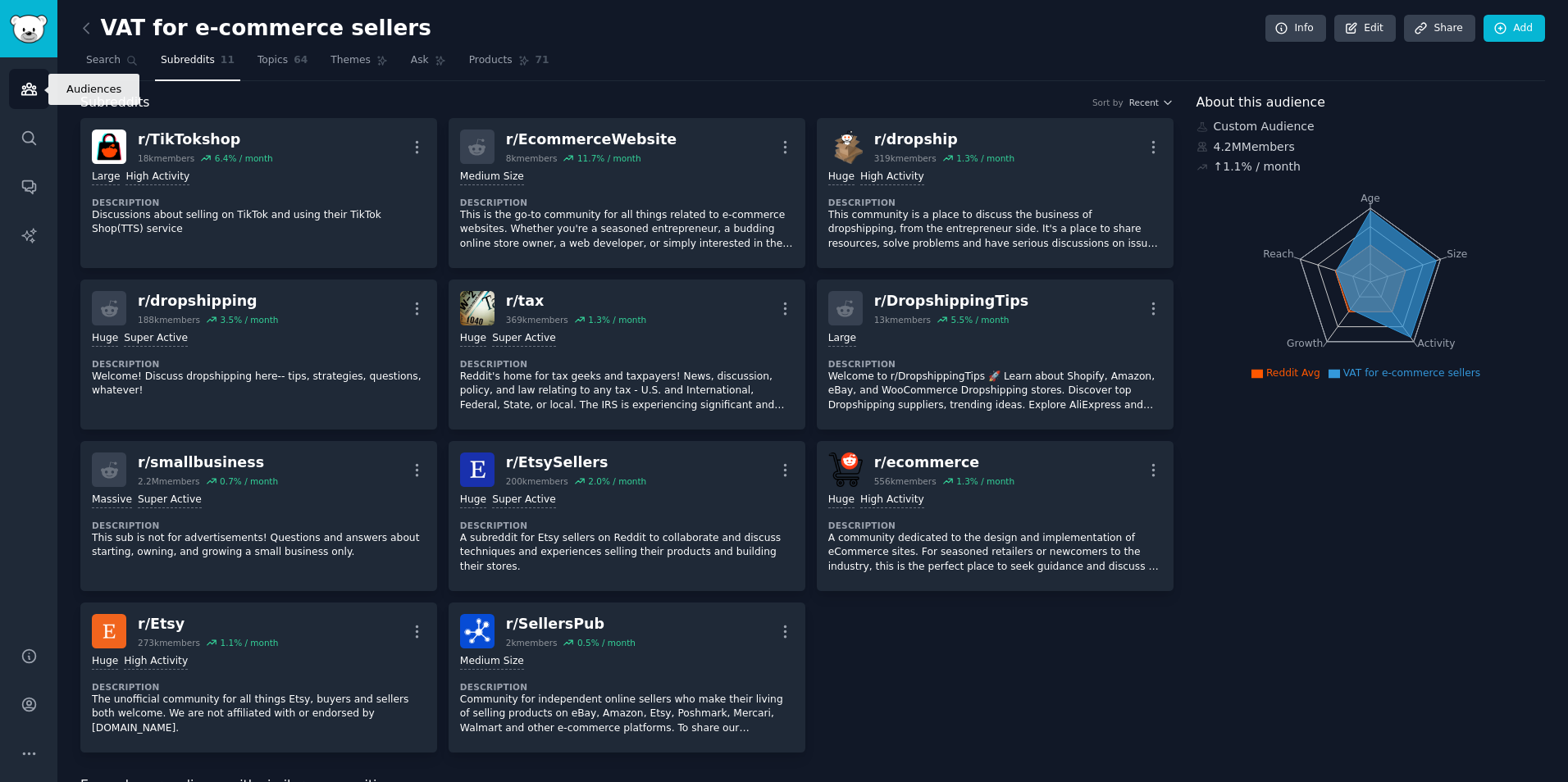
click at [35, 86] on icon "Sidebar" at bounding box center [28, 89] width 15 height 12
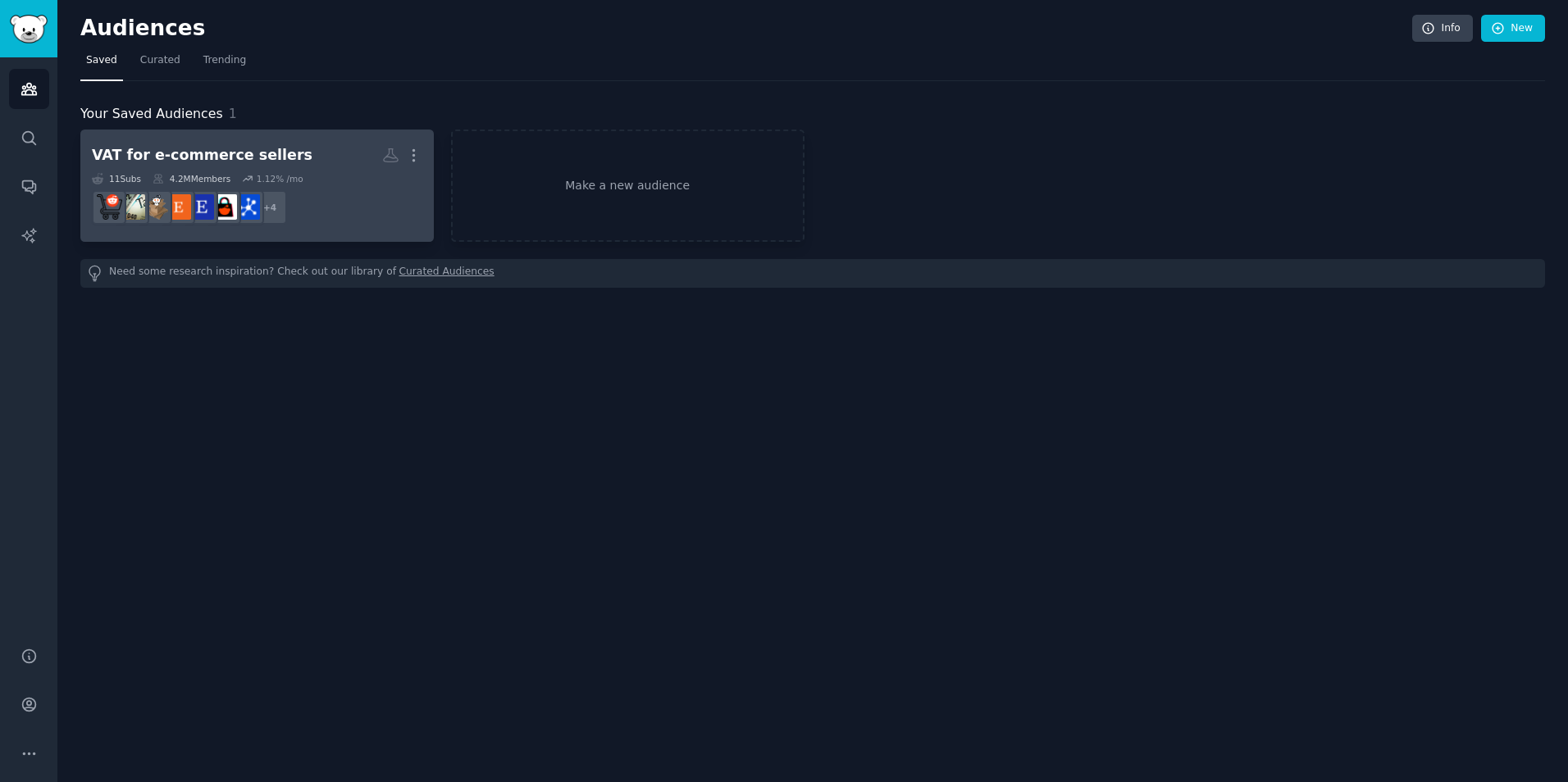
click at [255, 146] on div "VAT for e-commerce sellers" at bounding box center [202, 155] width 221 height 21
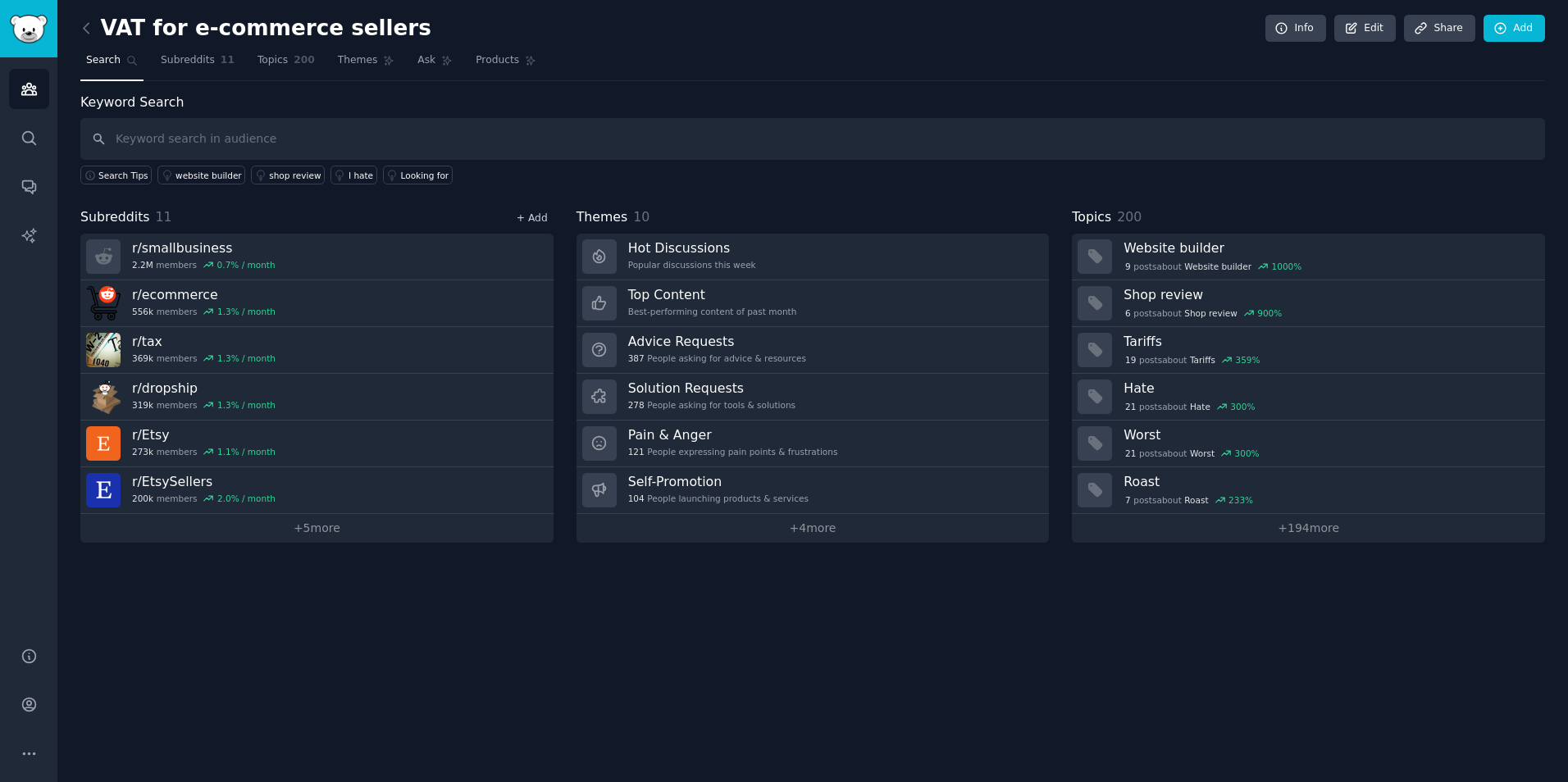
click at [537, 216] on link "+ Add" at bounding box center [532, 218] width 31 height 12
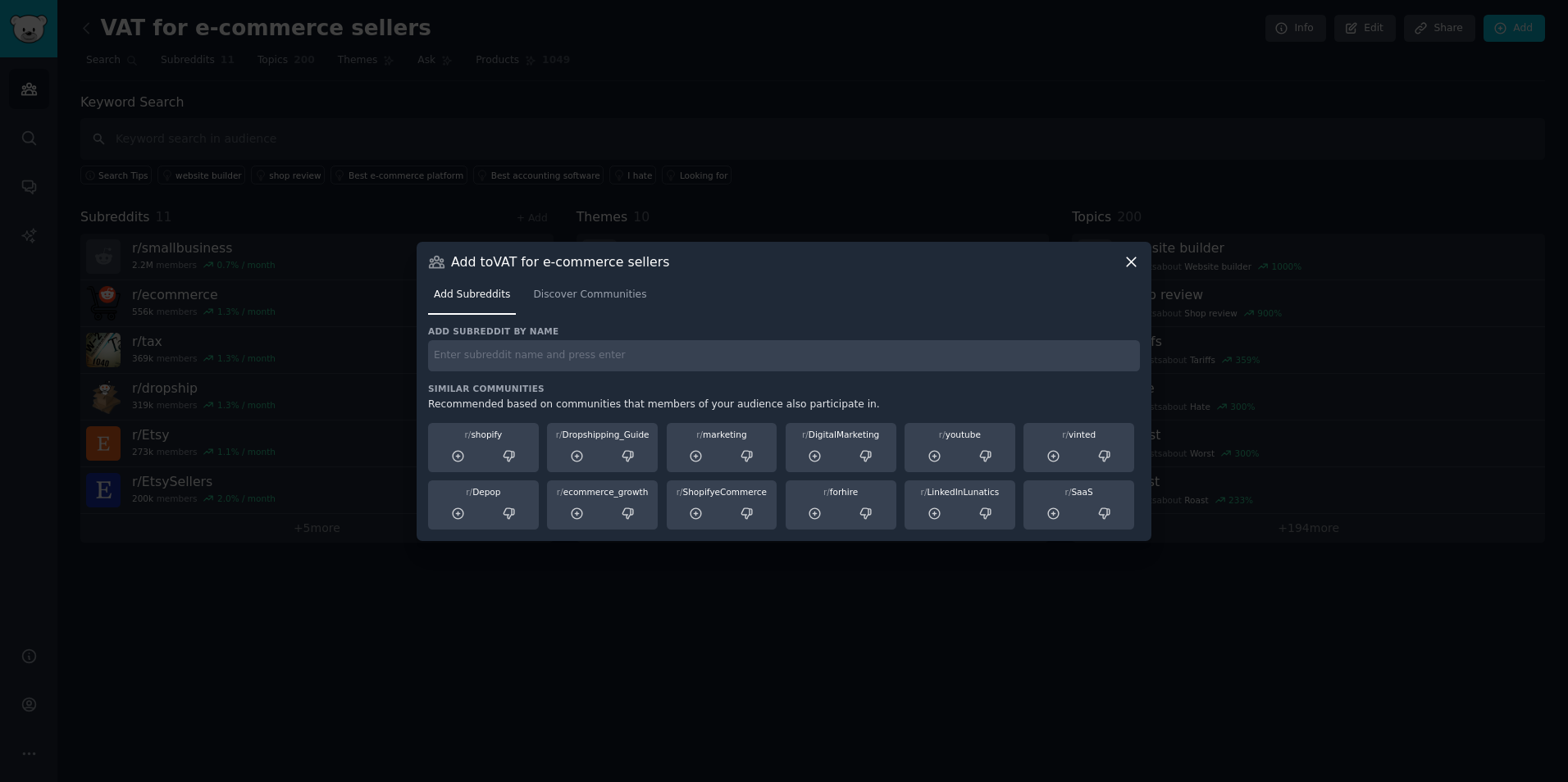
click at [573, 357] on input "text" at bounding box center [784, 356] width 712 height 32
type input "stripe"
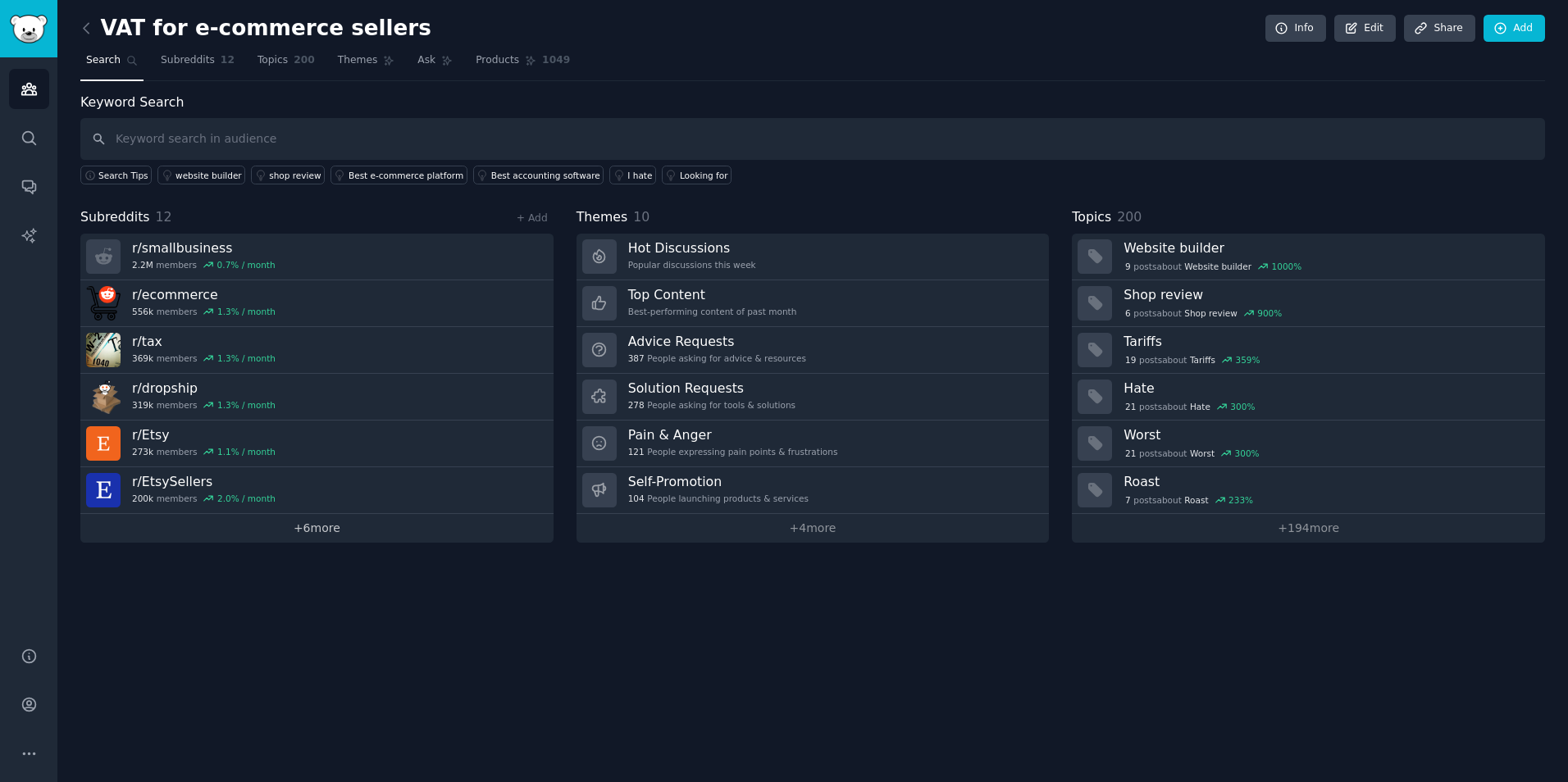
click at [330, 529] on link "+ 6 more" at bounding box center [317, 528] width 473 height 29
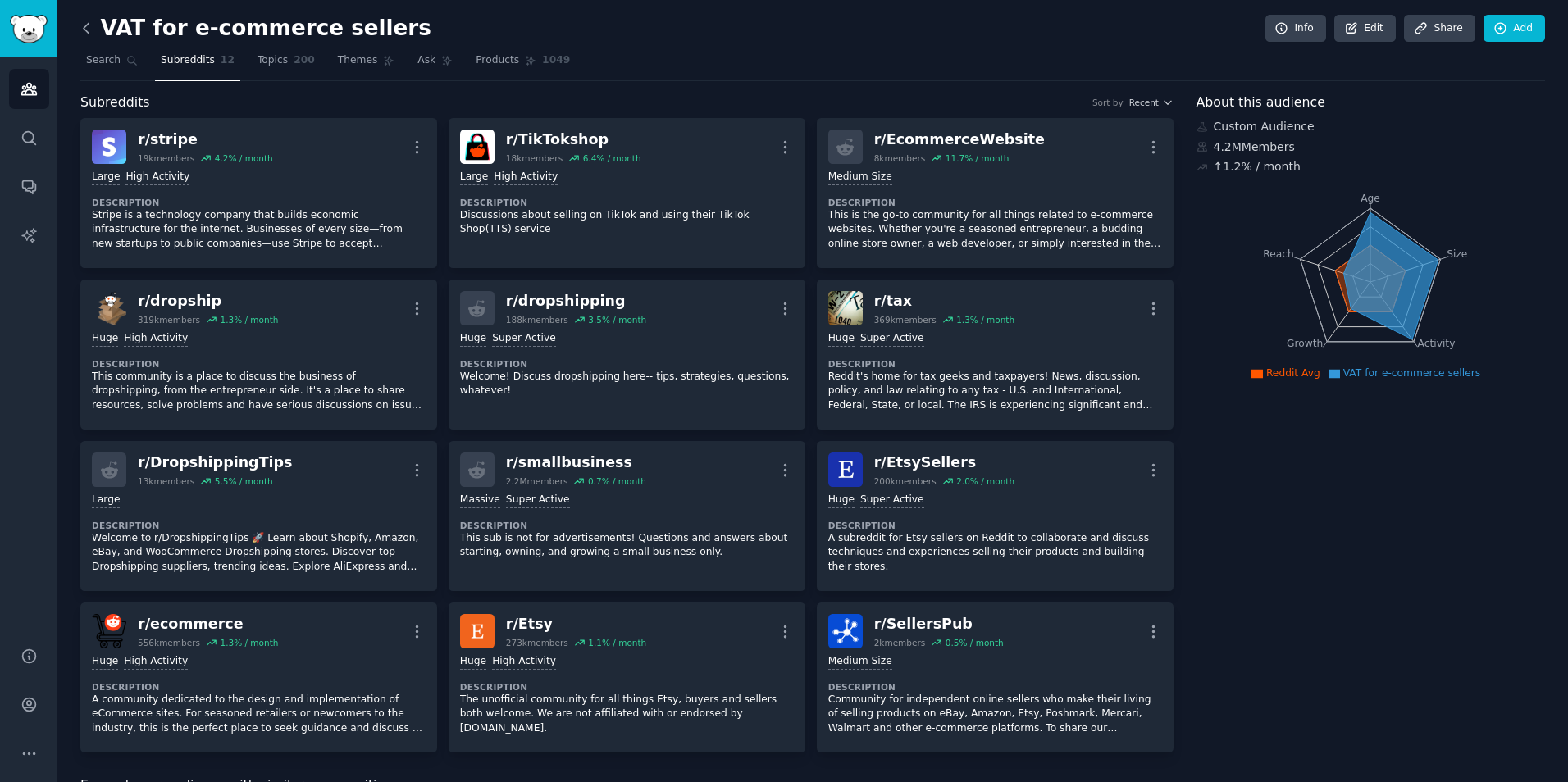
click at [93, 31] on icon at bounding box center [86, 28] width 17 height 17
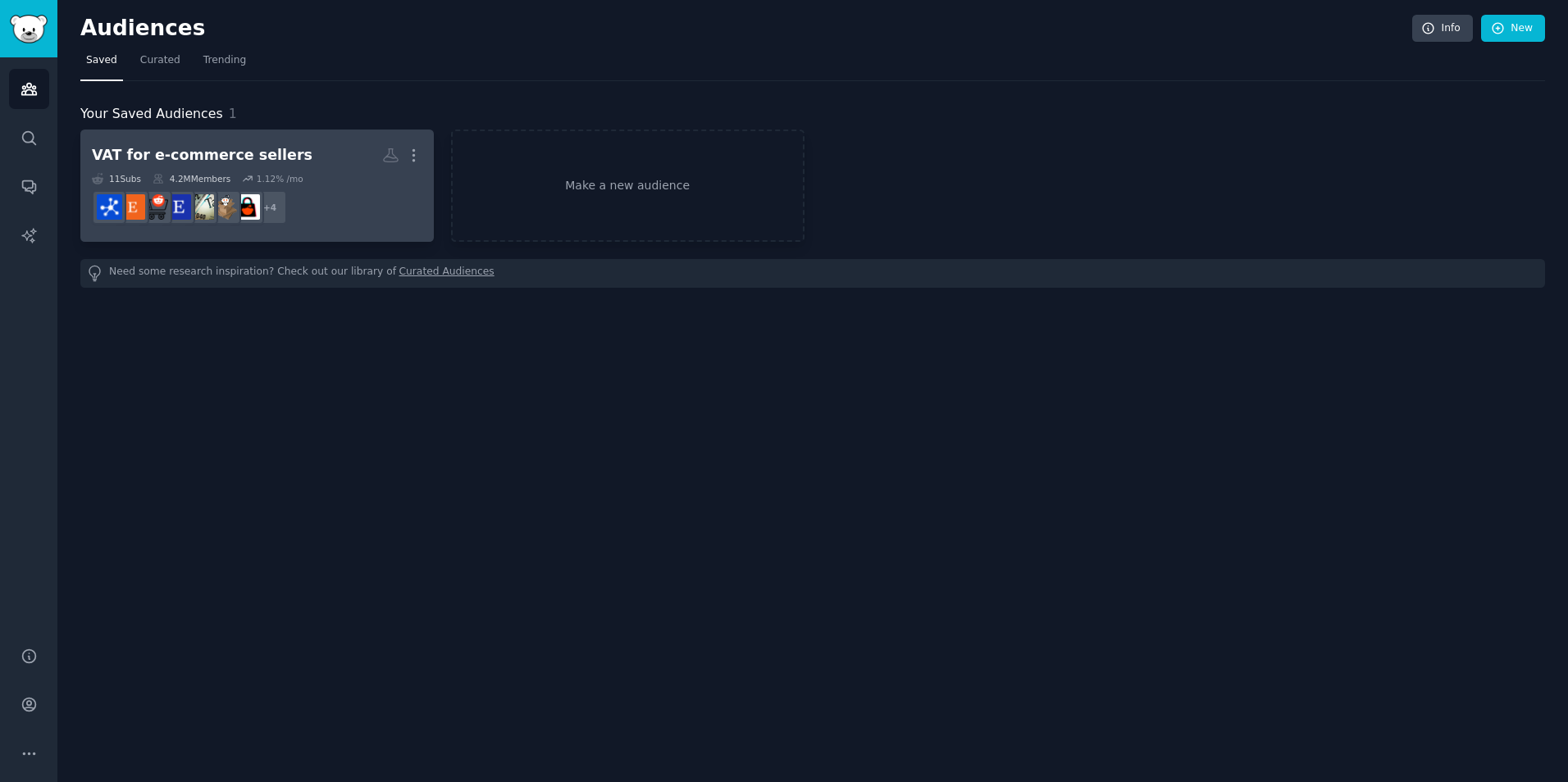
click at [297, 150] on h2 "VAT for e-commerce sellers More" at bounding box center [256, 155] width 330 height 29
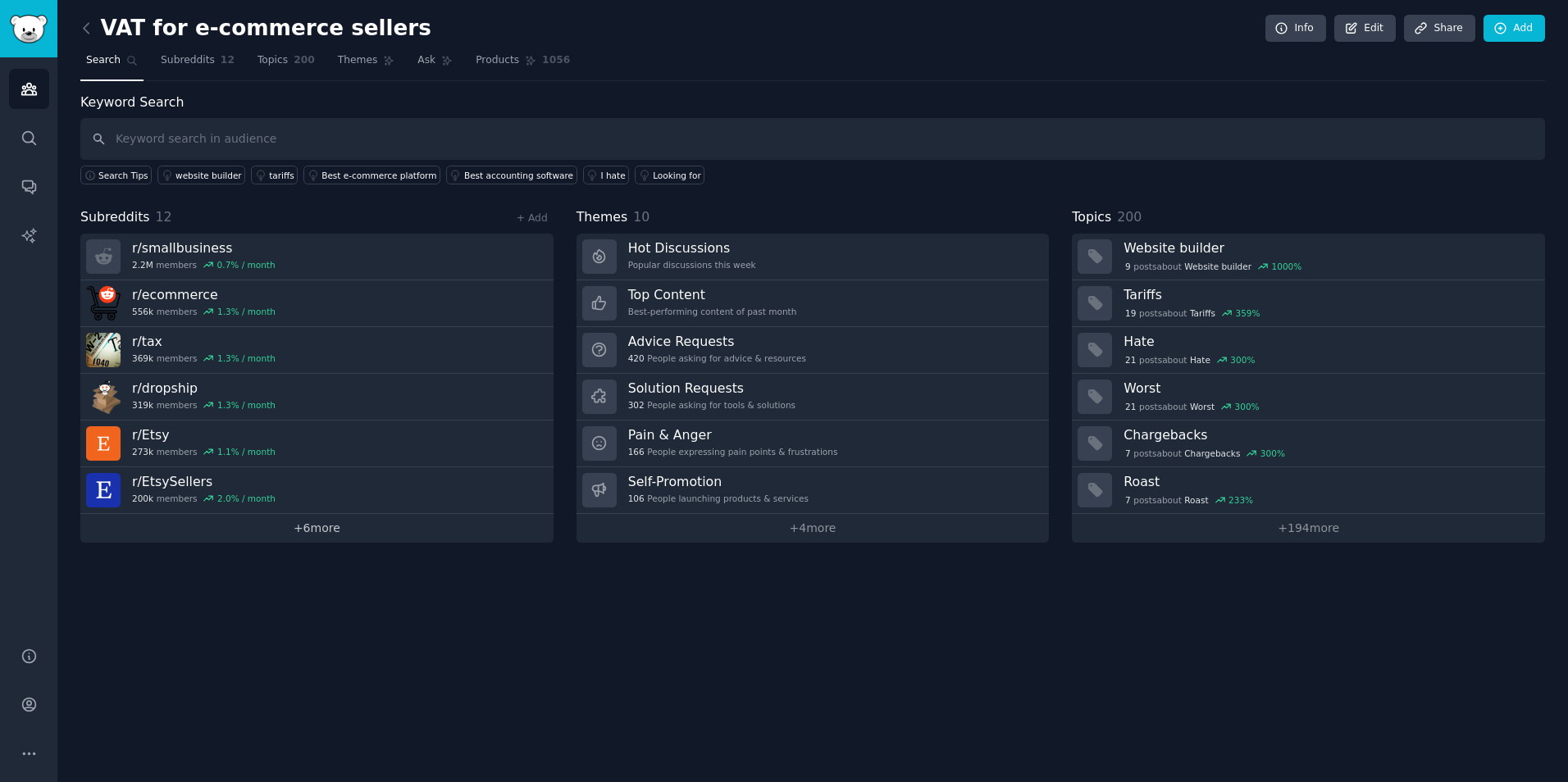
click at [311, 519] on link "+ 6 more" at bounding box center [317, 528] width 473 height 29
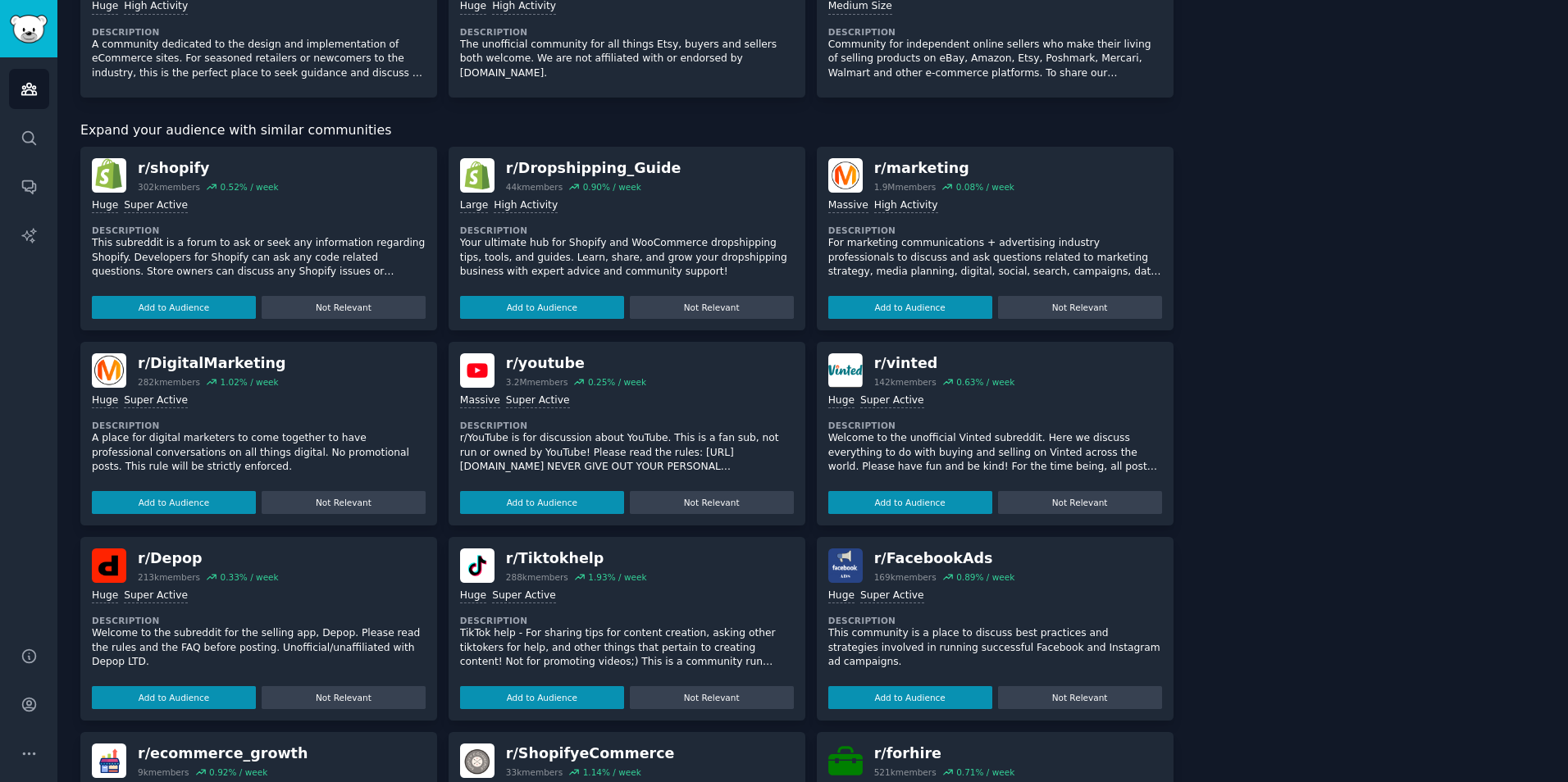
scroll to position [656, 0]
